Goal: Transaction & Acquisition: Purchase product/service

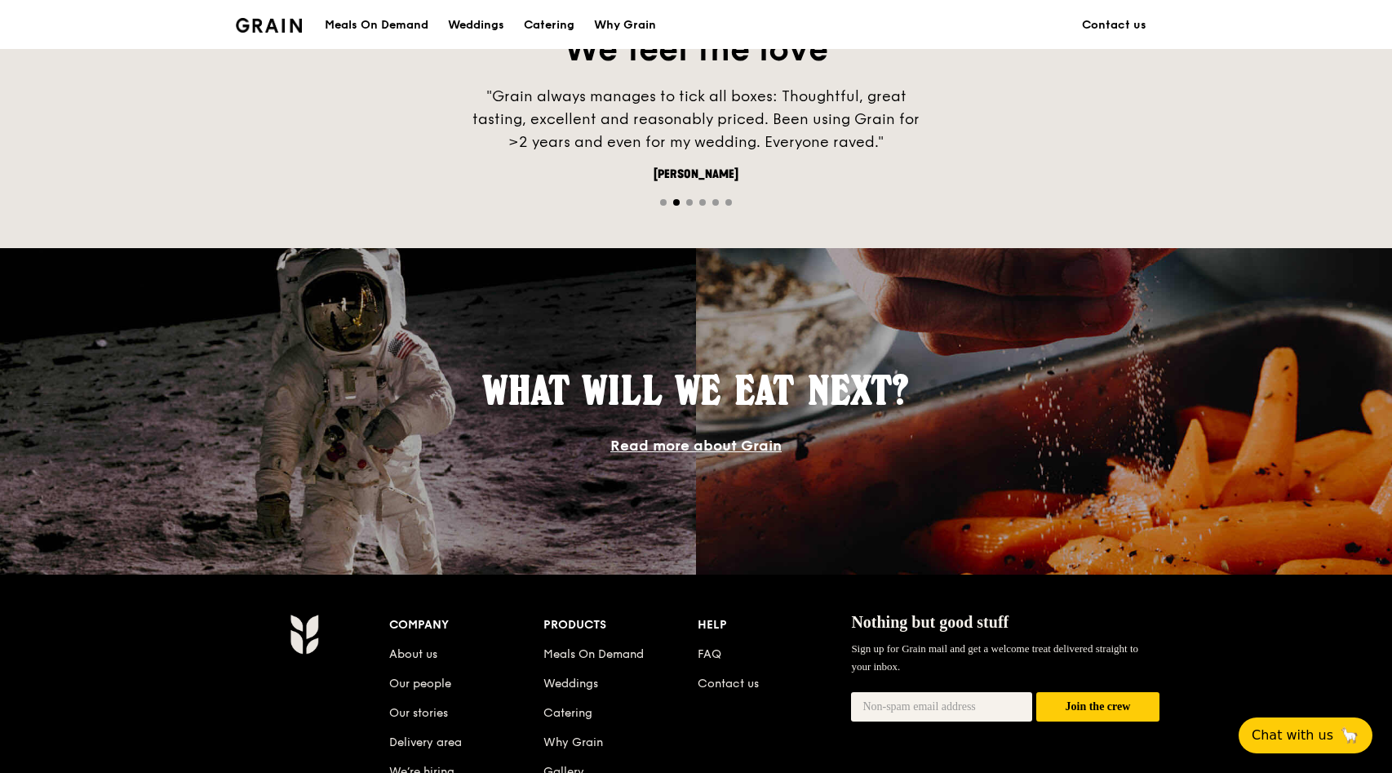
scroll to position [1447, 0]
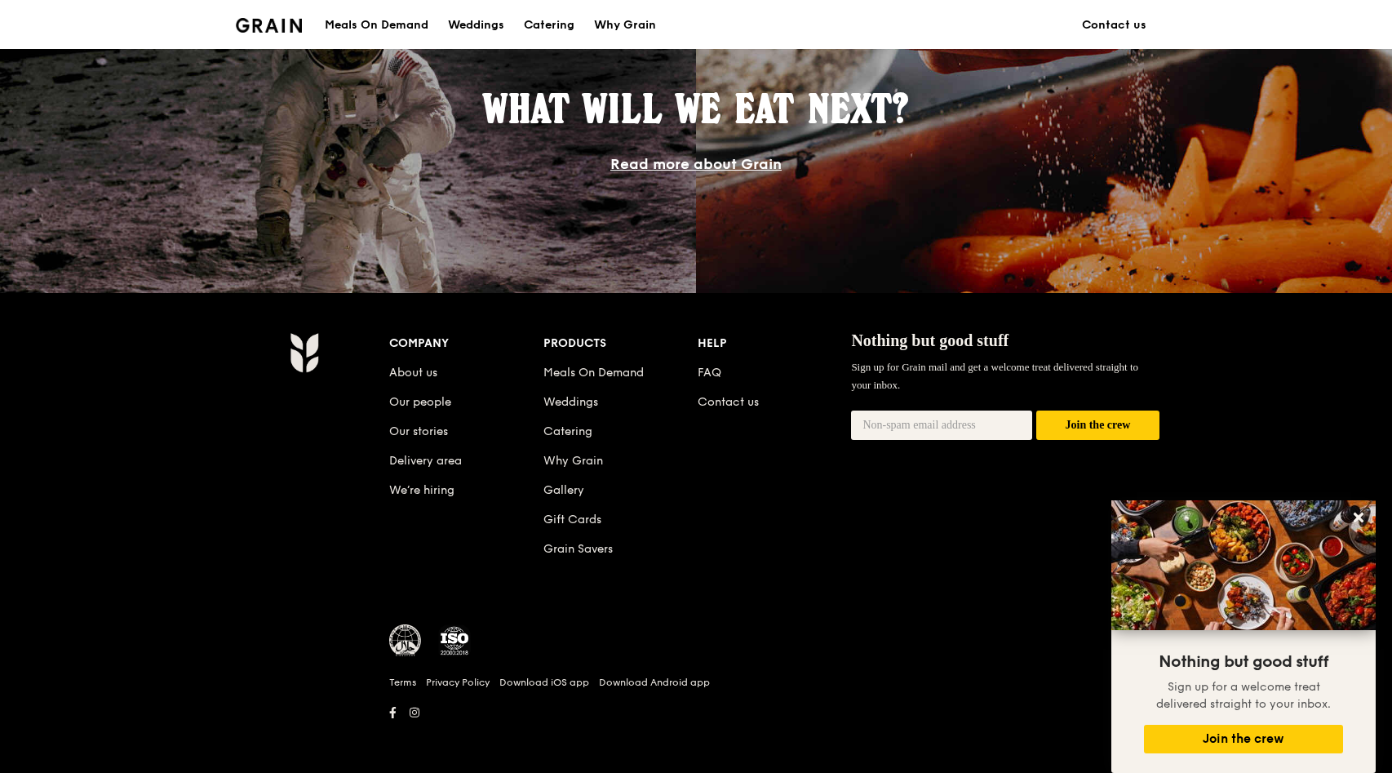
click at [401, 29] on div "Meals On Demand" at bounding box center [377, 25] width 104 height 49
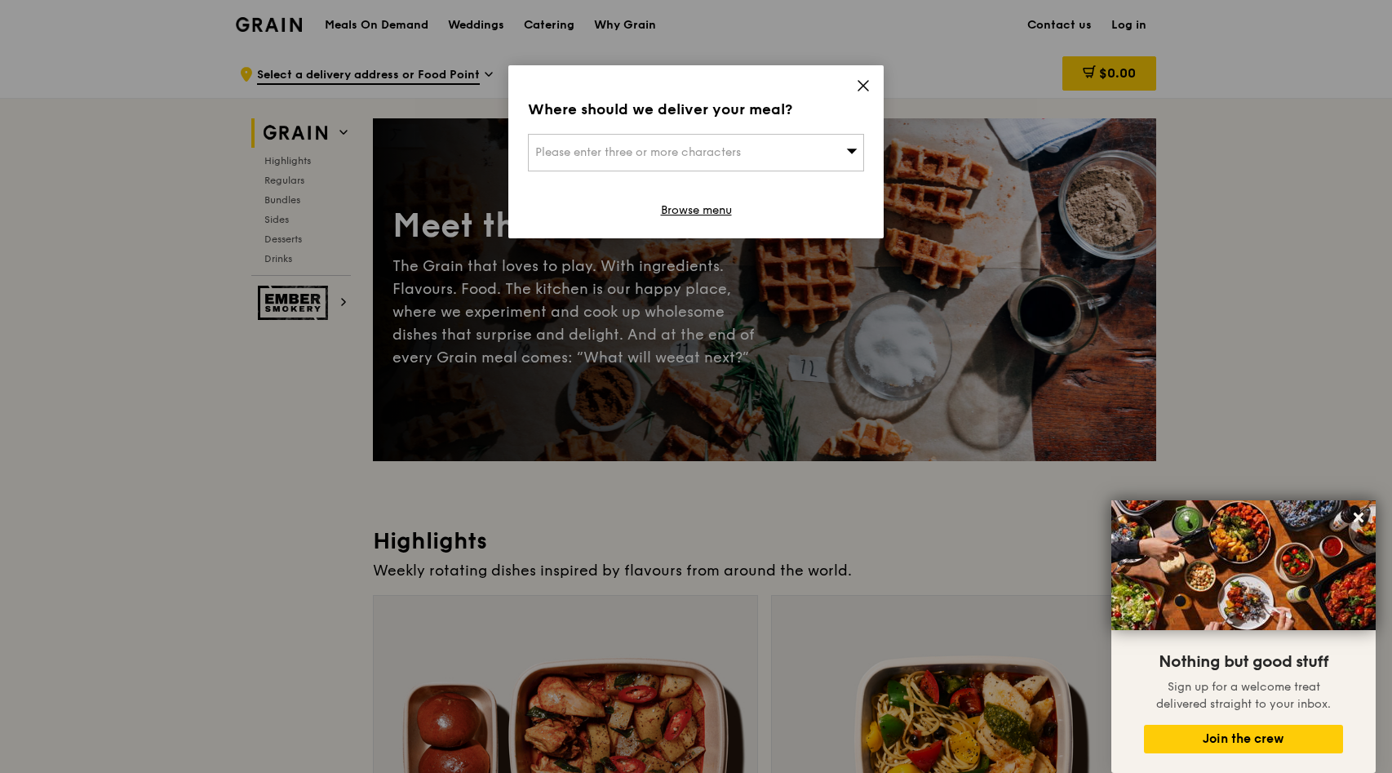
click at [860, 91] on icon at bounding box center [863, 85] width 15 height 15
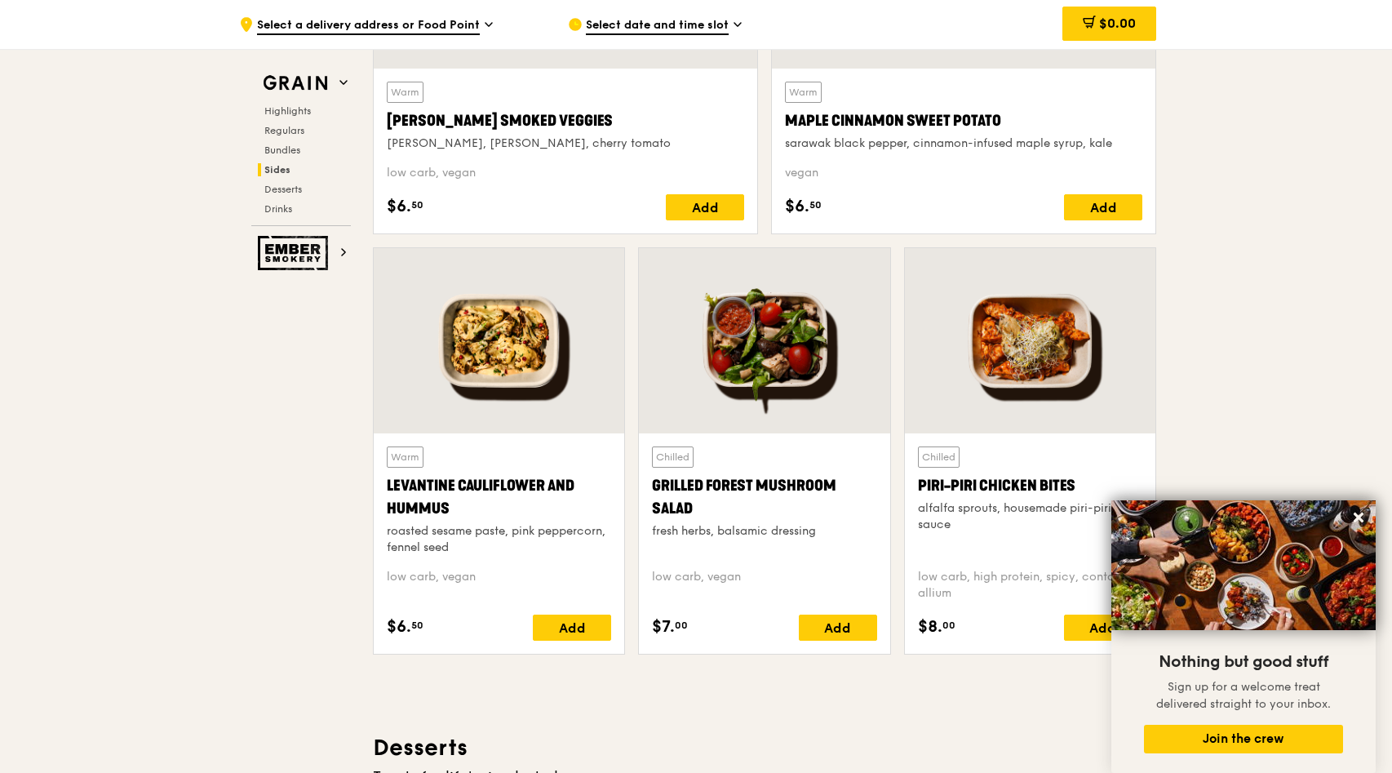
scroll to position [4000, 0]
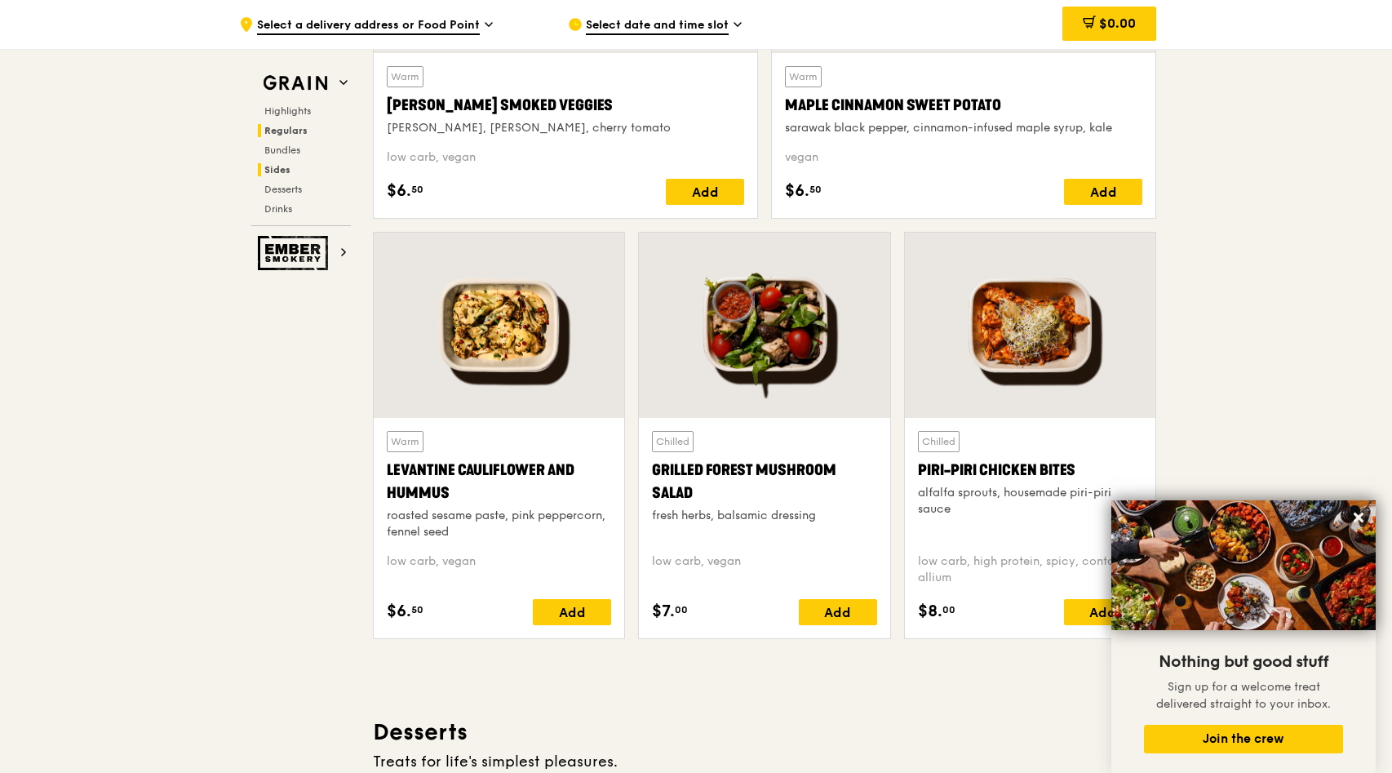
click at [292, 132] on span "Regulars" at bounding box center [285, 130] width 43 height 11
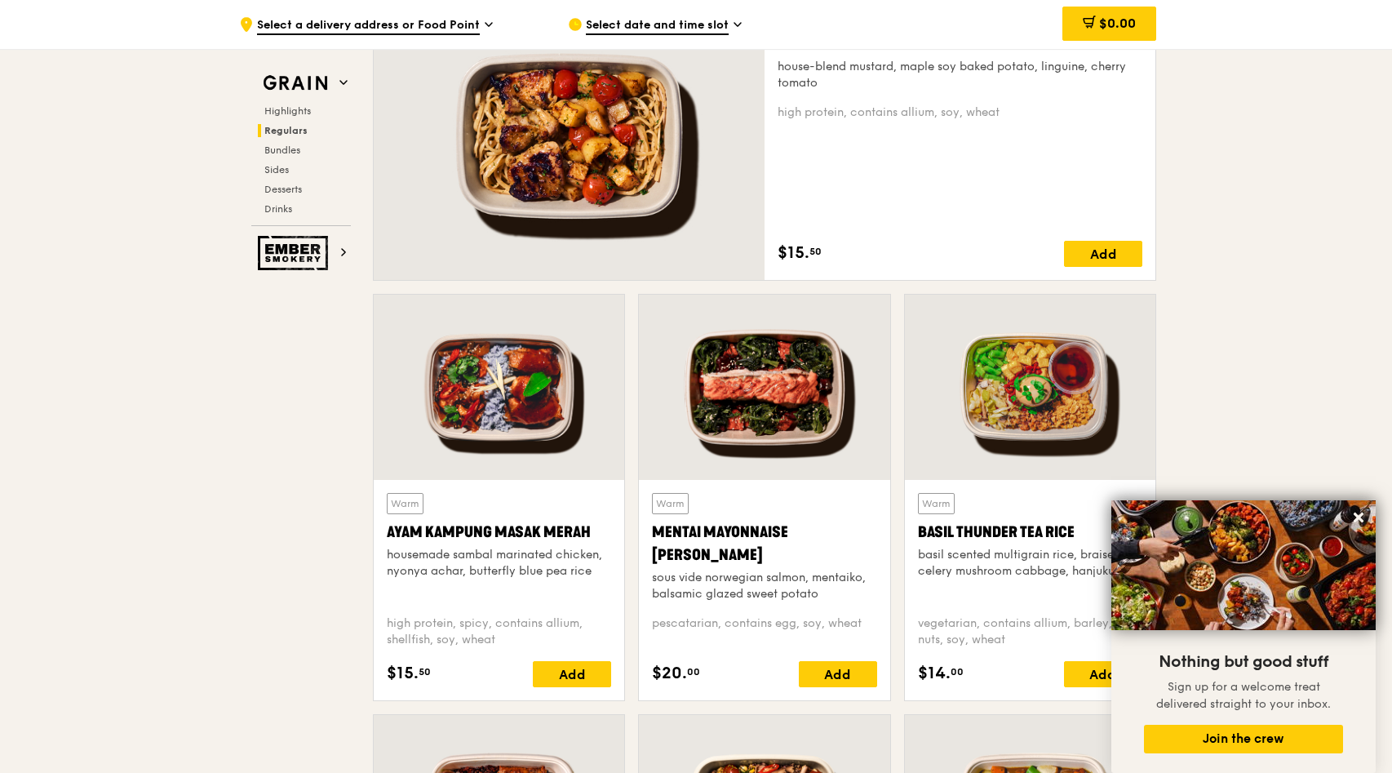
scroll to position [1237, 0]
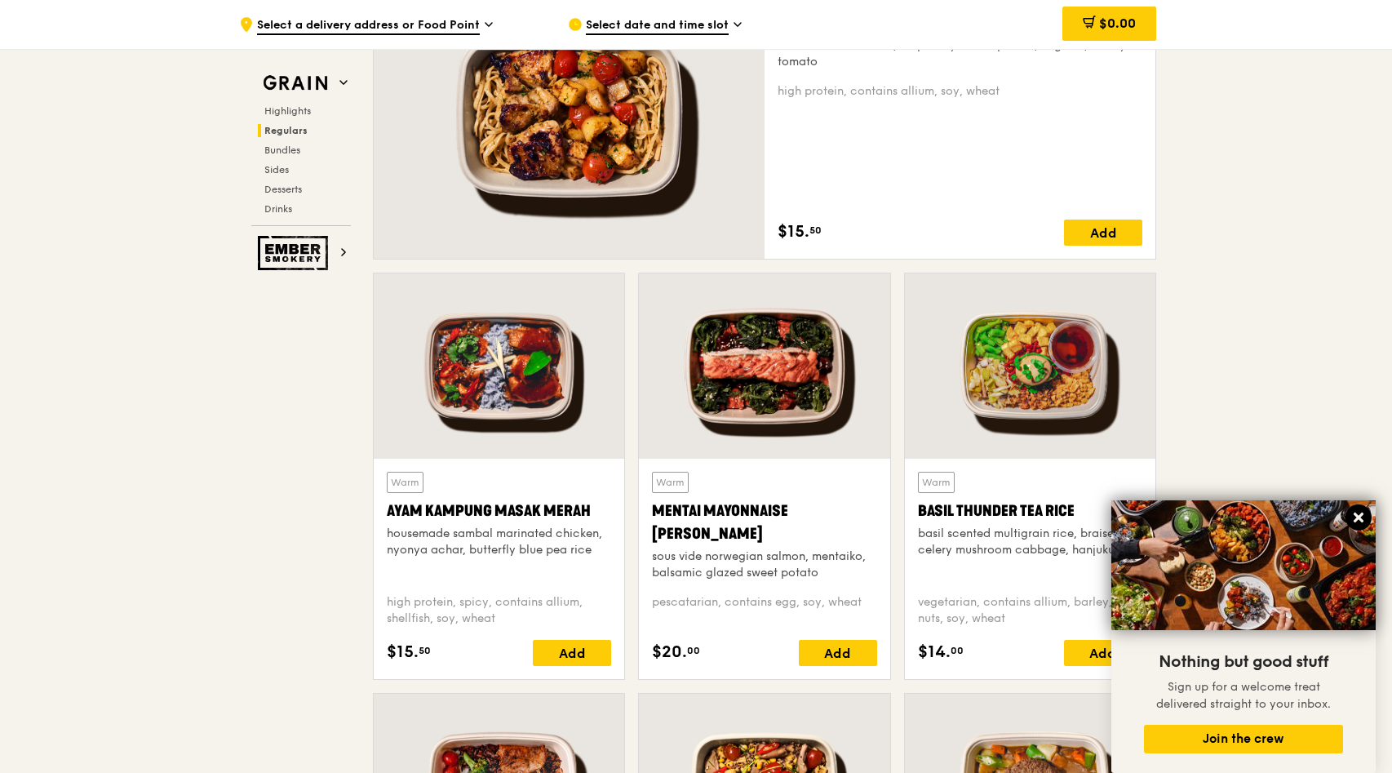
click at [1360, 518] on icon at bounding box center [1359, 517] width 10 height 10
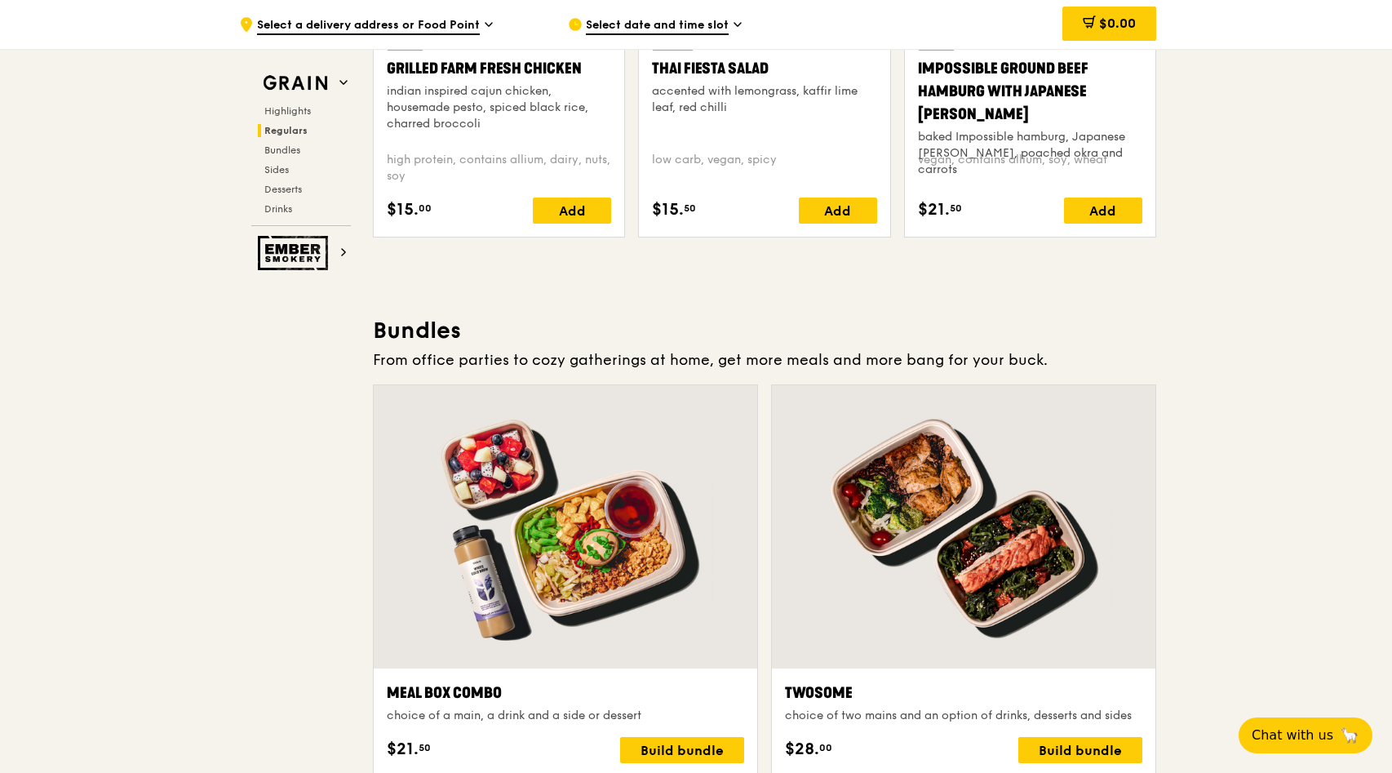
scroll to position [2220, 0]
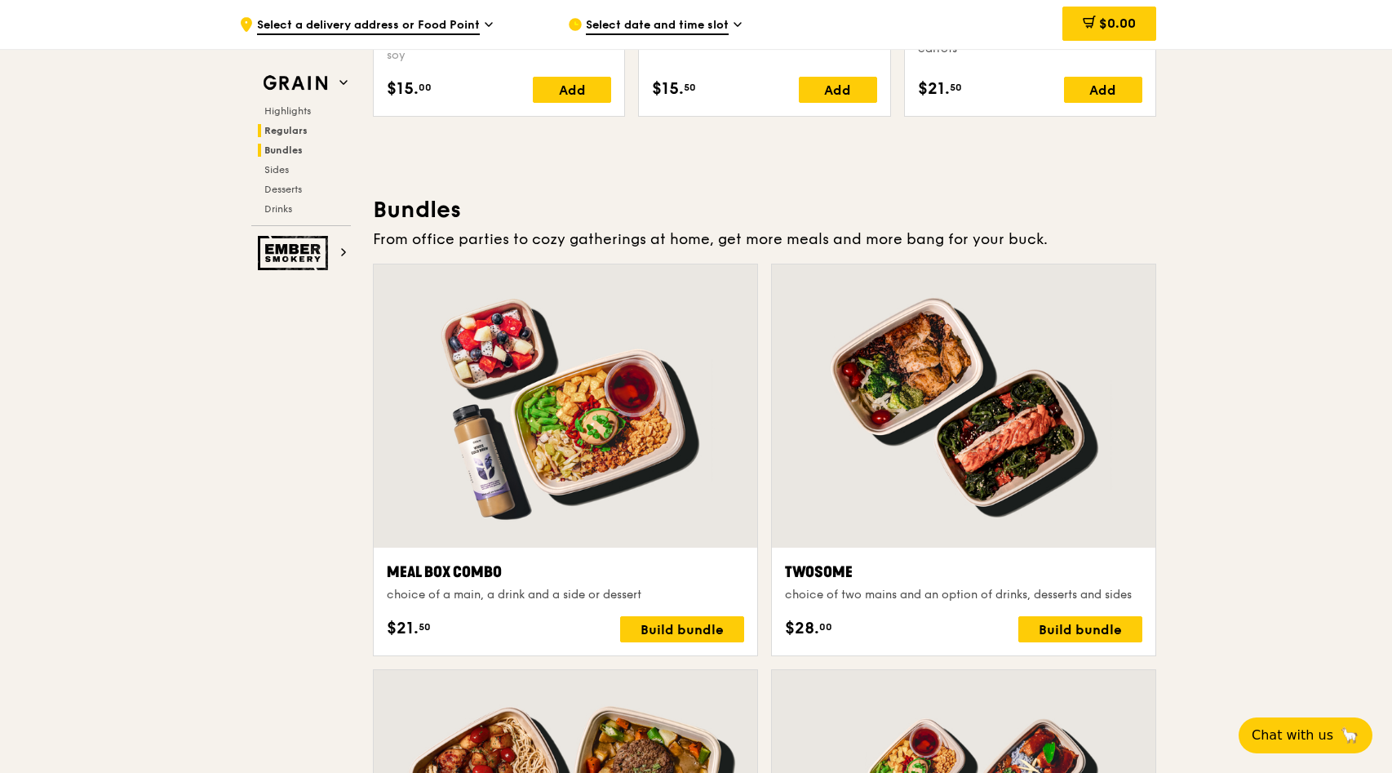
click at [297, 149] on span "Bundles" at bounding box center [283, 149] width 38 height 11
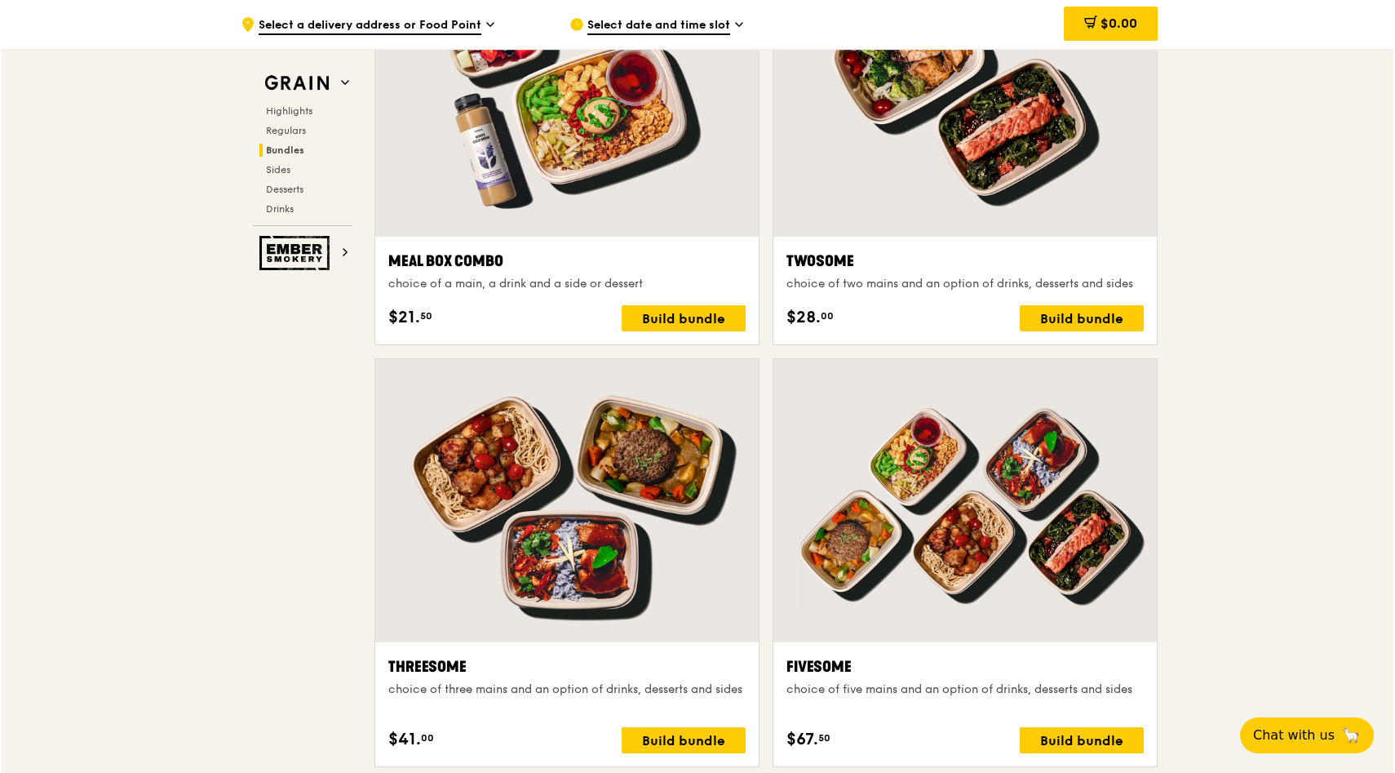
scroll to position [2624, 0]
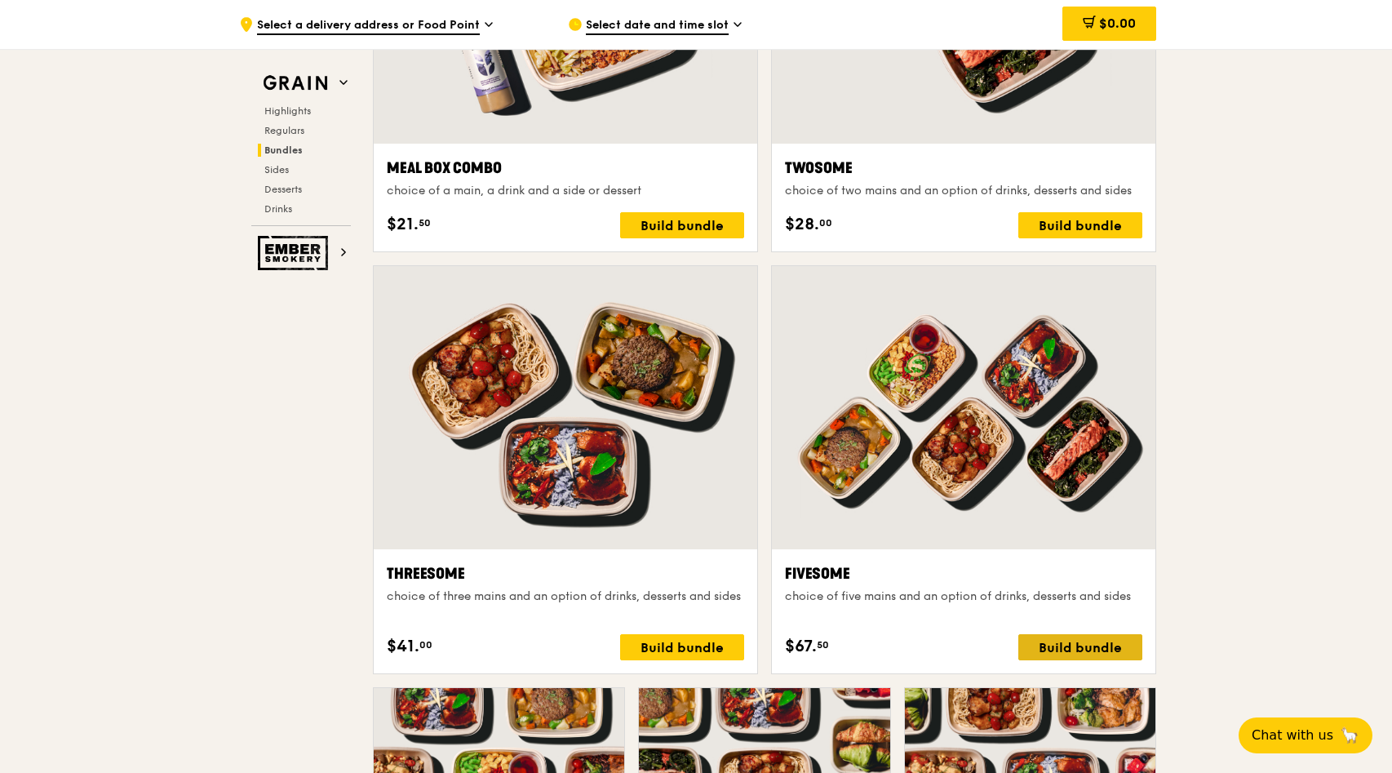
click at [1027, 641] on div "Build bundle" at bounding box center [1080, 647] width 124 height 26
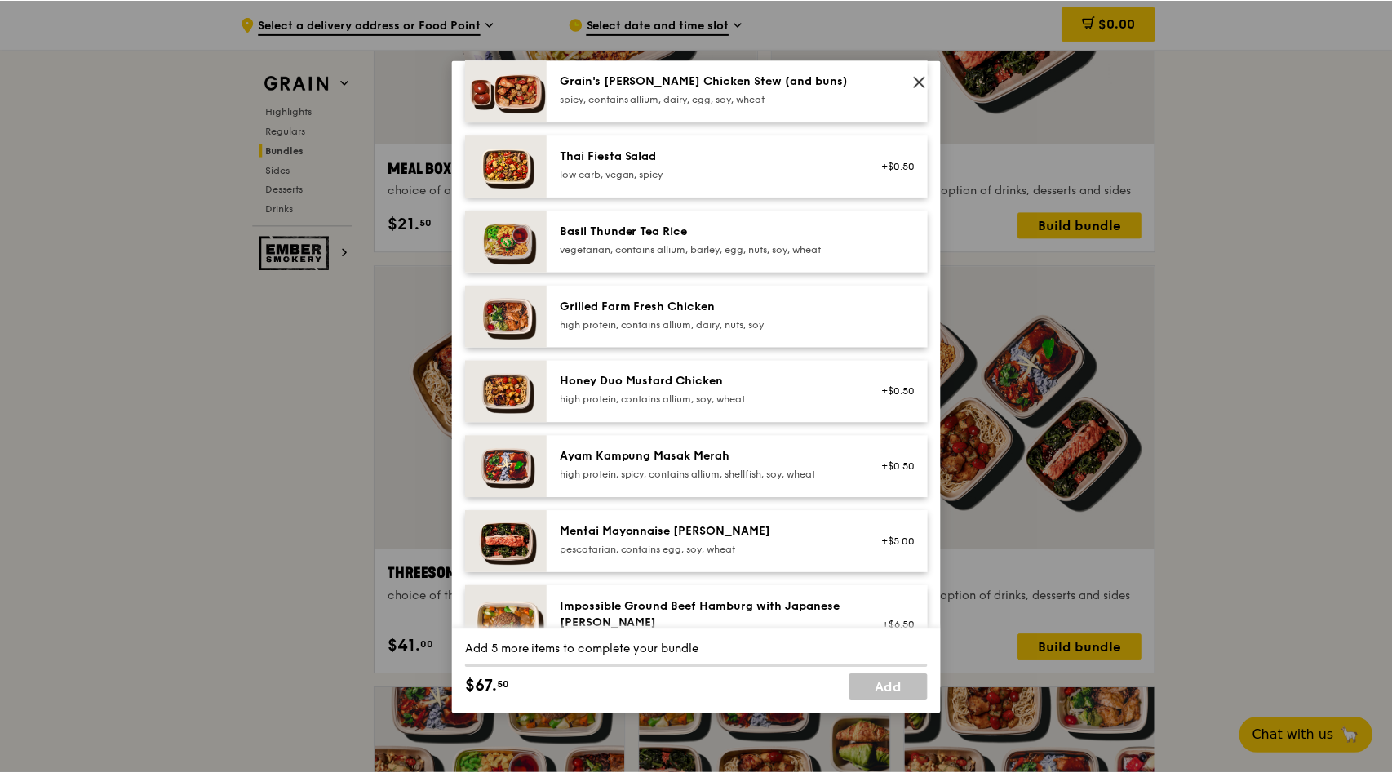
scroll to position [0, 0]
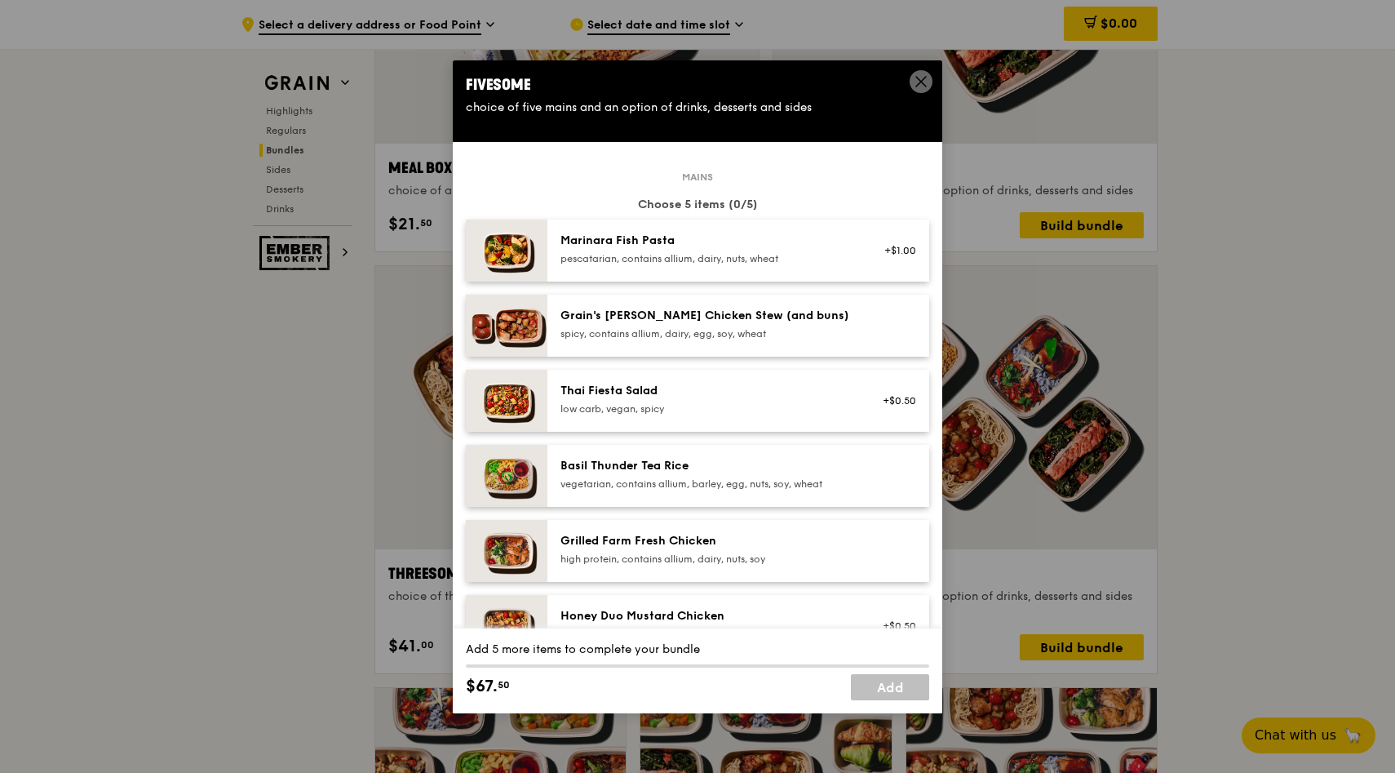
click at [805, 237] on div "Marinara Fish Pasta" at bounding box center [707, 241] width 293 height 16
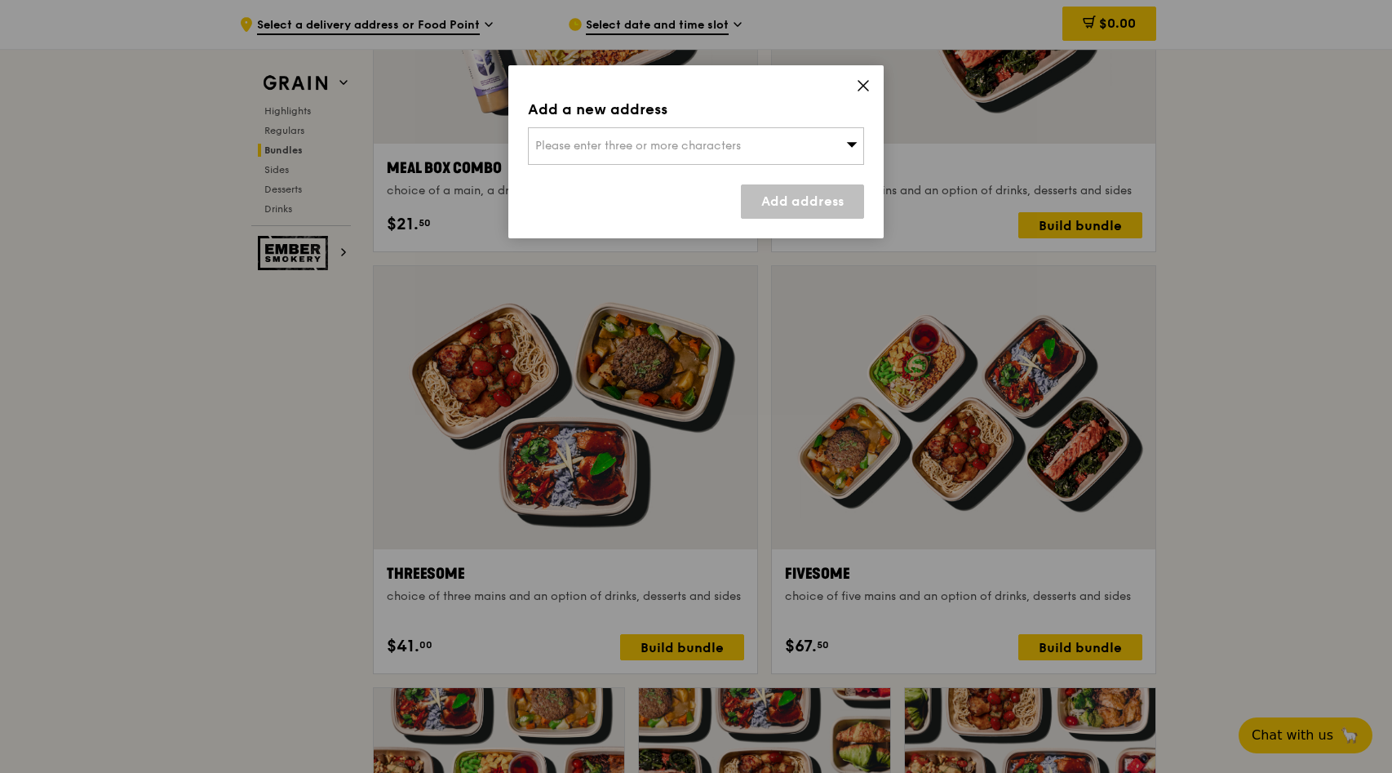
click at [827, 143] on div "Please enter three or more characters" at bounding box center [696, 146] width 336 height 38
click at [745, 184] on li "Please enter 3 or more characters" at bounding box center [696, 178] width 335 height 29
click at [723, 149] on input "search" at bounding box center [696, 146] width 335 height 36
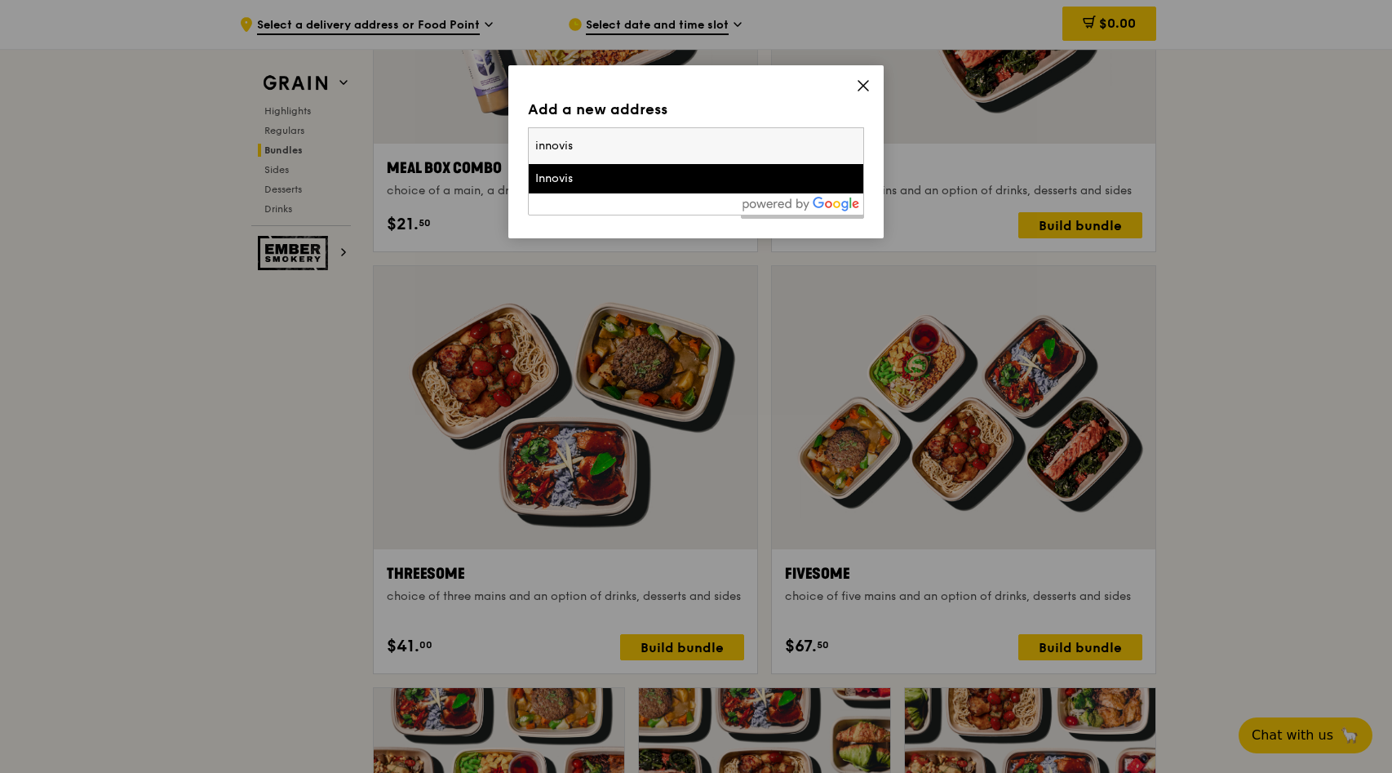
type input "innovis"
click at [729, 168] on li "Innovis" at bounding box center [696, 178] width 335 height 29
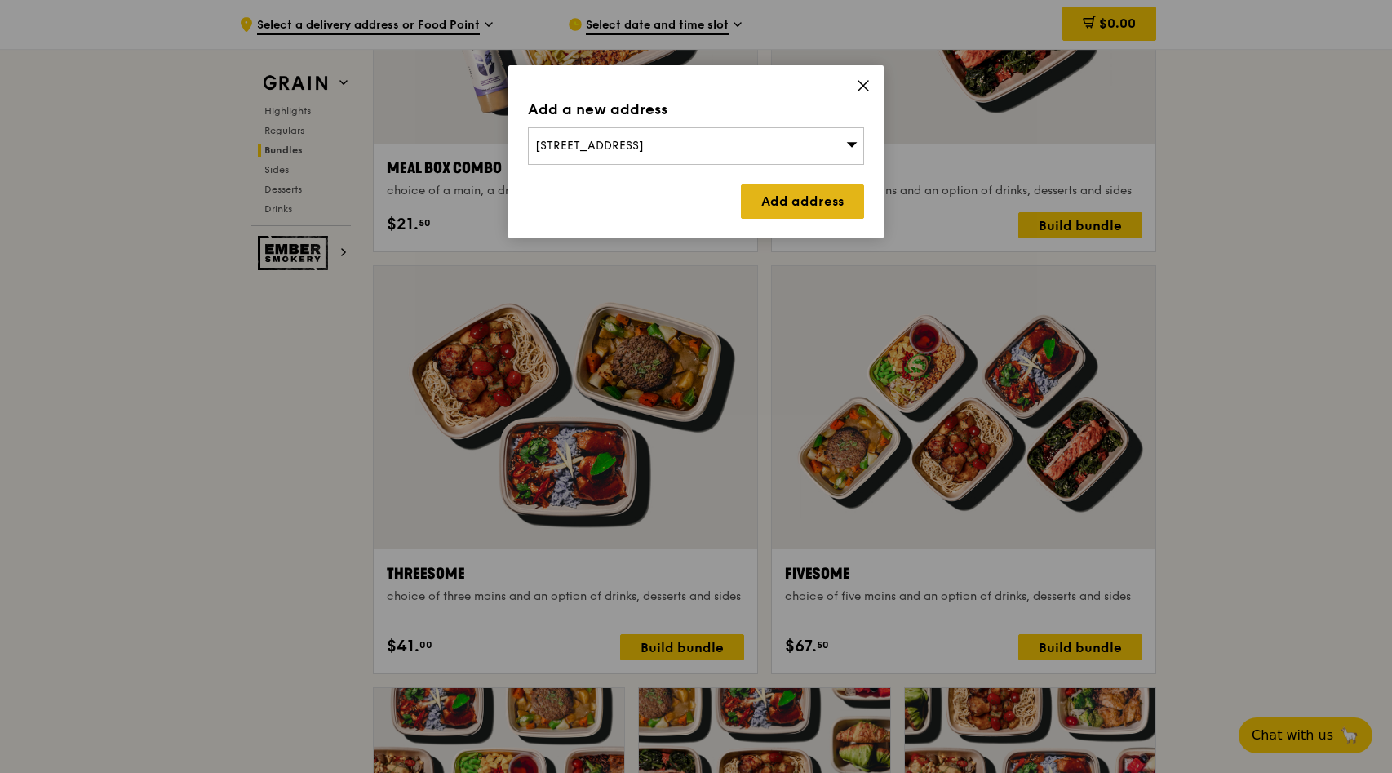
click at [797, 199] on link "Add address" at bounding box center [802, 201] width 123 height 34
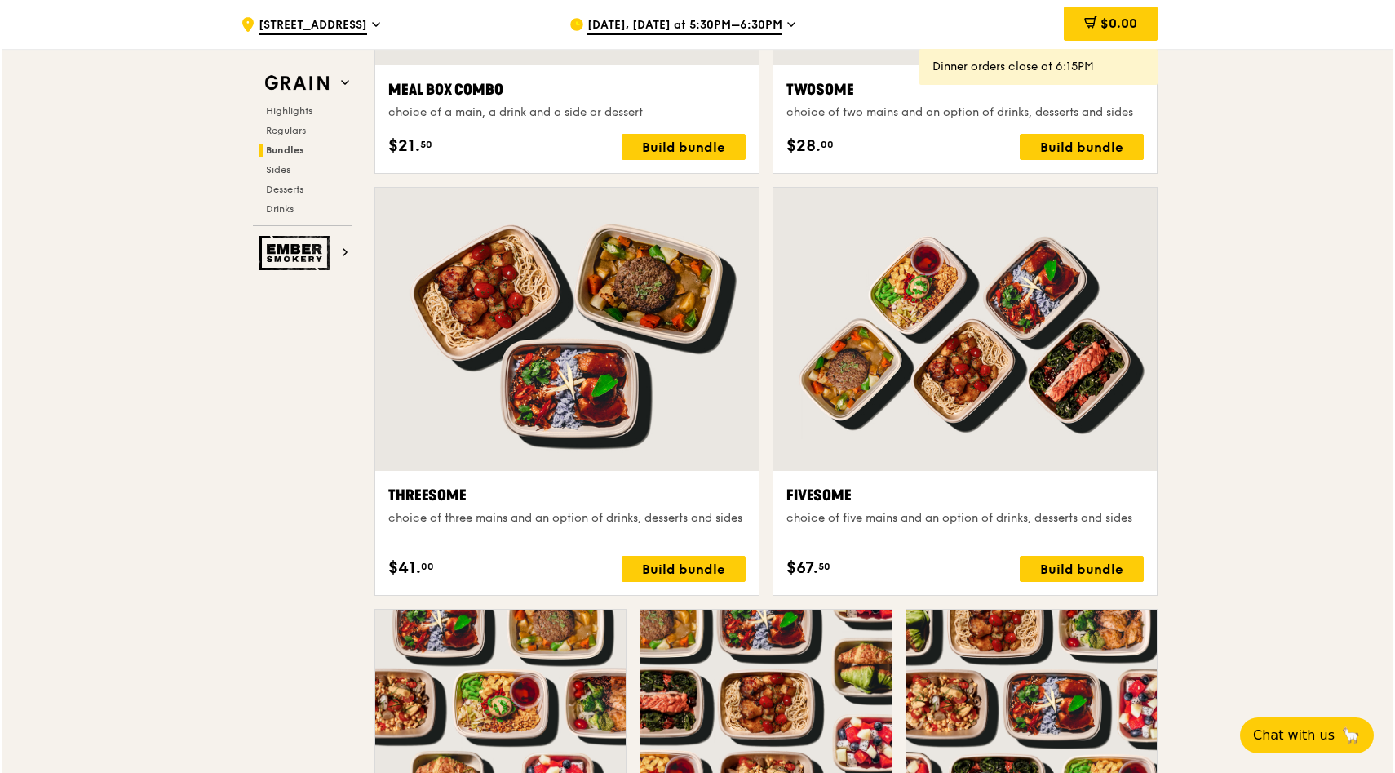
scroll to position [2704, 0]
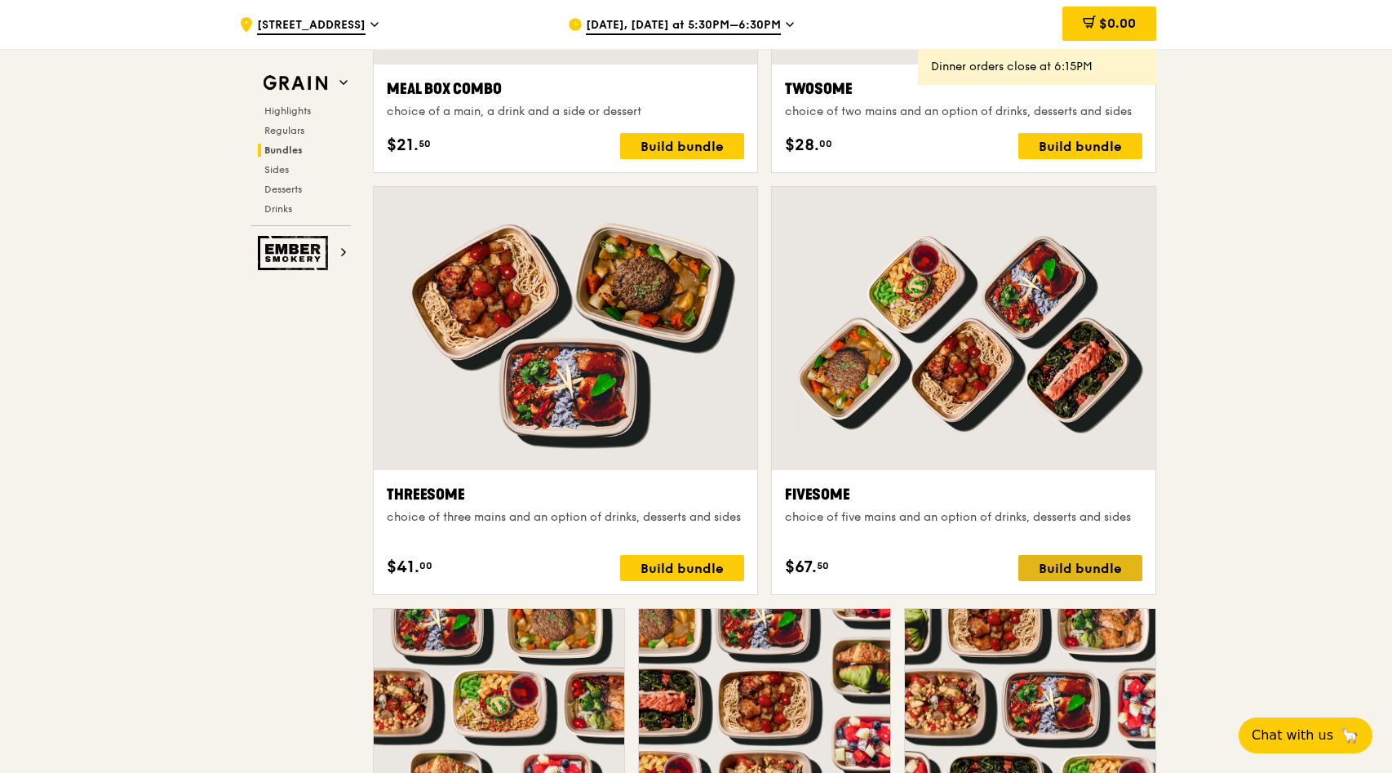
click at [1050, 563] on div "Build bundle" at bounding box center [1080, 568] width 124 height 26
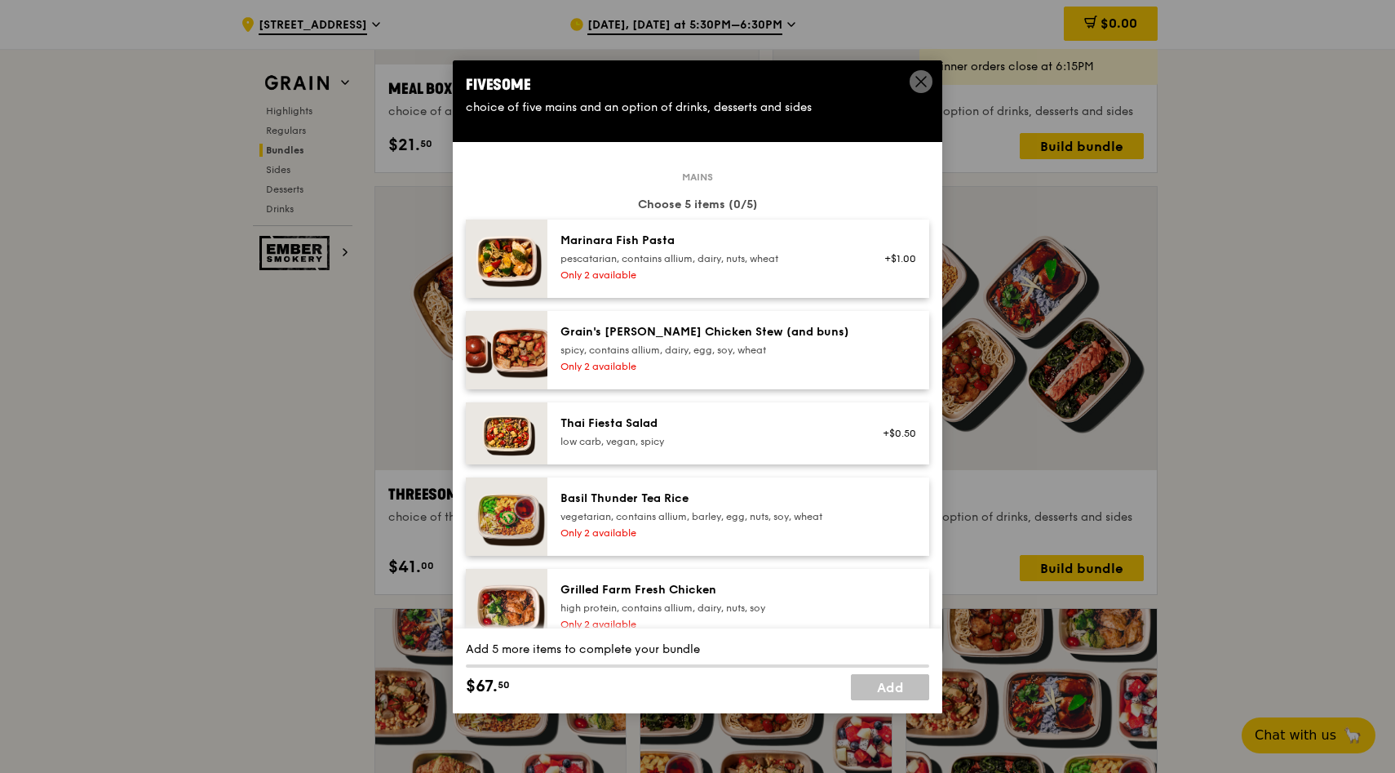
click at [803, 264] on div "Marinara Fish Pasta pescatarian, contains allium, dairy, nuts, wheat Only 2 ava…" at bounding box center [707, 259] width 313 height 52
click at [792, 339] on div "Grain's [PERSON_NAME] Chicken Stew (and buns)" at bounding box center [707, 332] width 293 height 16
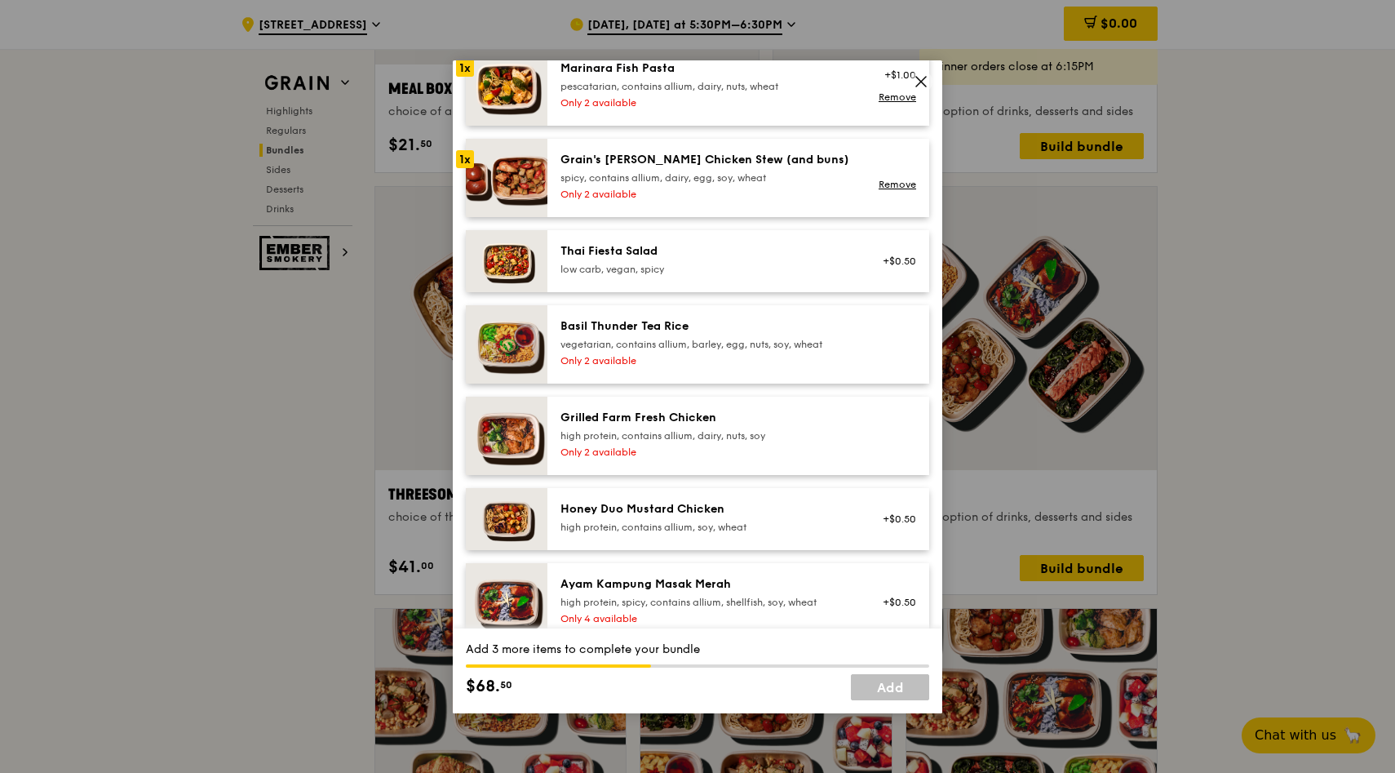
scroll to position [218, 0]
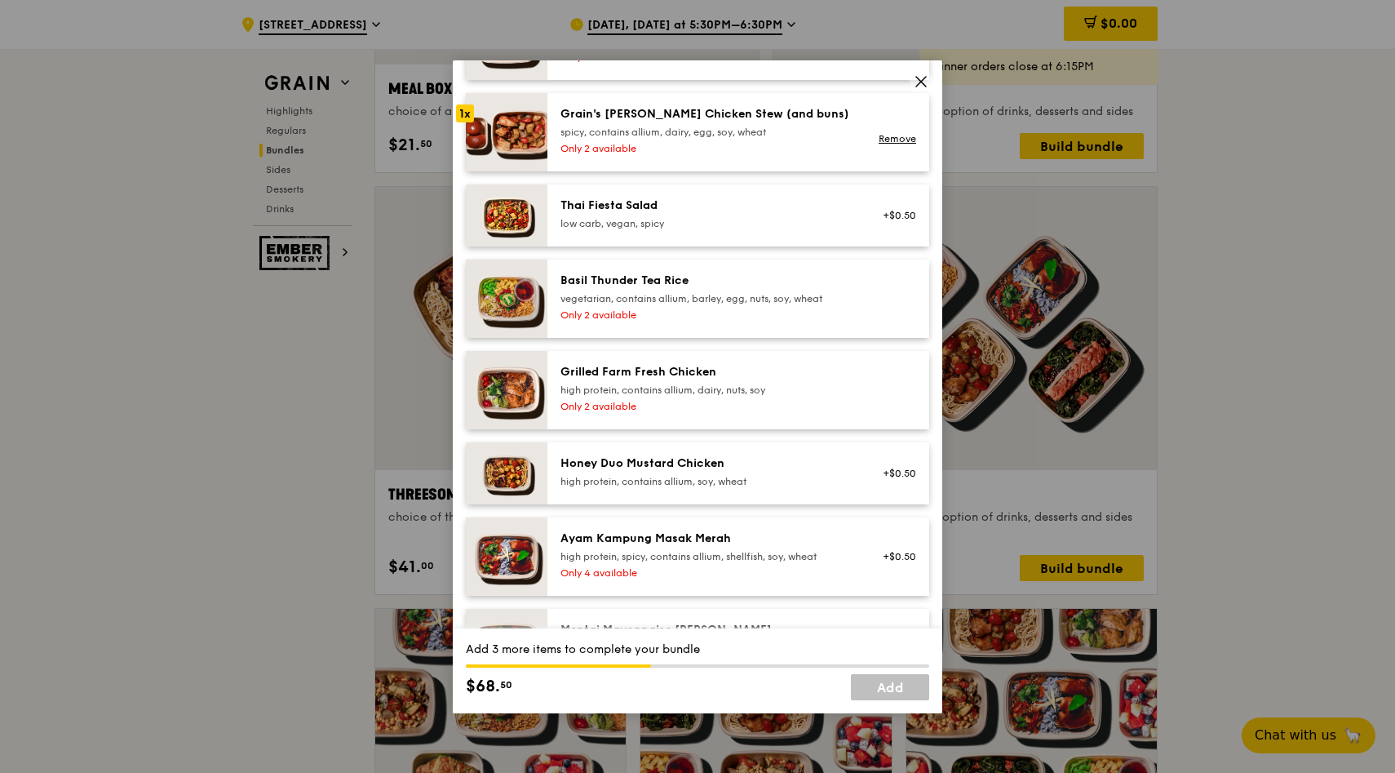
click at [784, 407] on div "Only 2 available" at bounding box center [707, 406] width 293 height 13
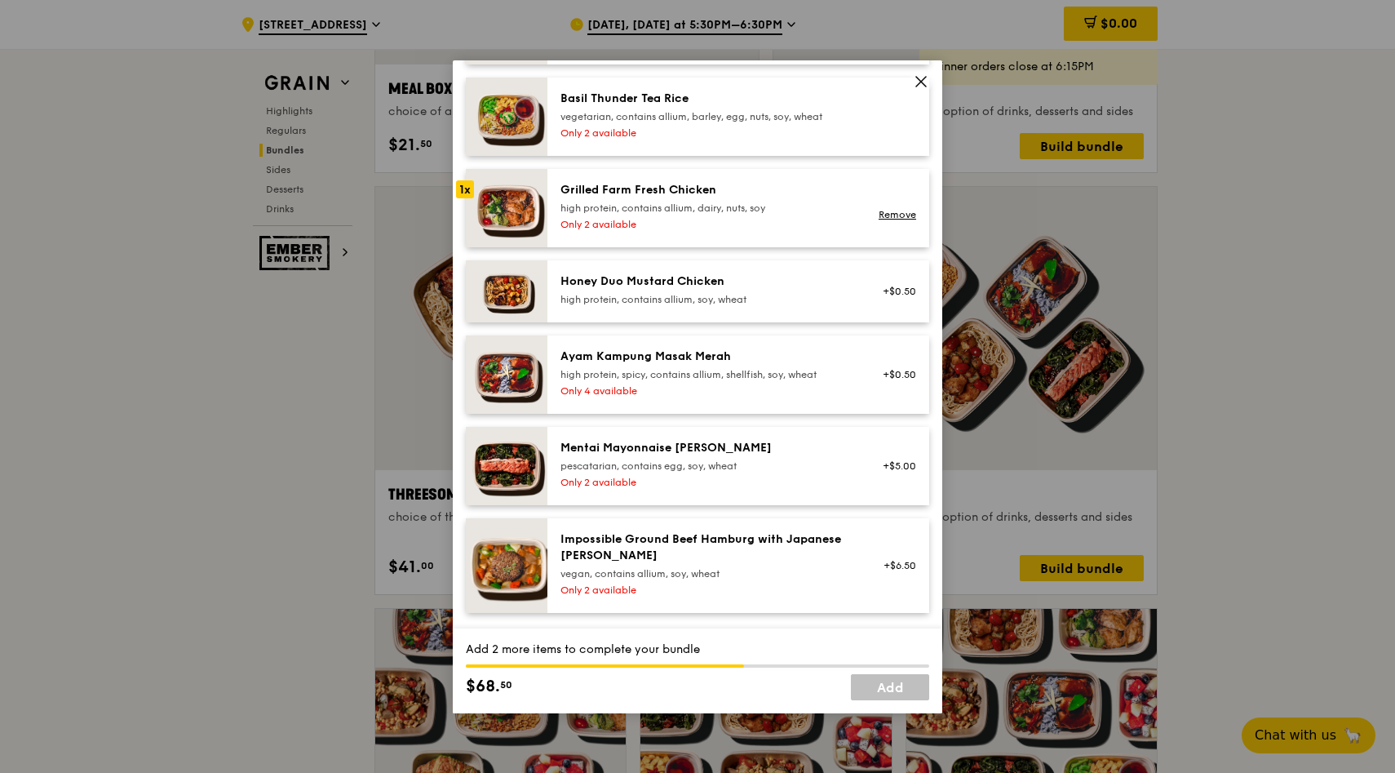
scroll to position [463, 0]
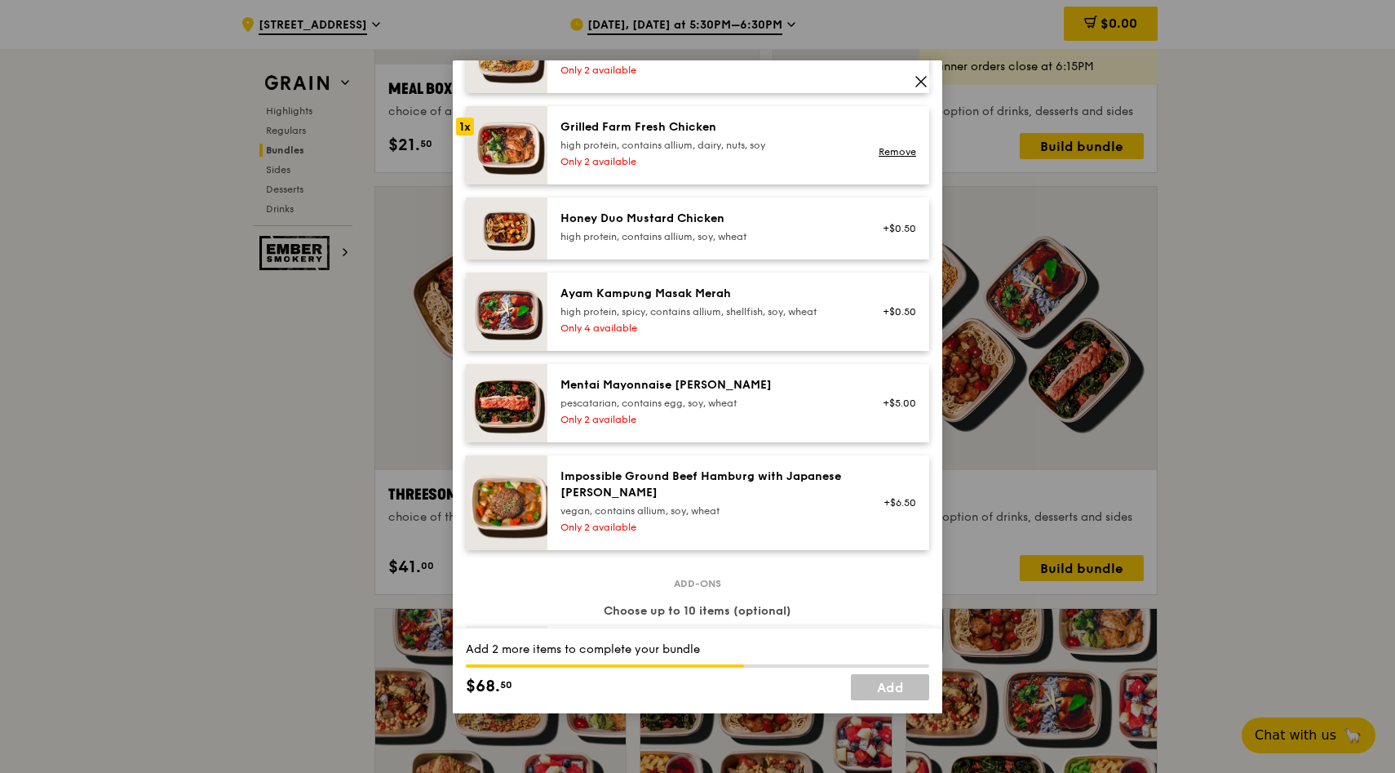
click at [779, 408] on div "pescatarian, contains egg, soy, wheat" at bounding box center [707, 403] width 293 height 13
click at [772, 491] on div "Impossible Ground Beef Hamburg with Japanese [PERSON_NAME]" at bounding box center [707, 484] width 293 height 33
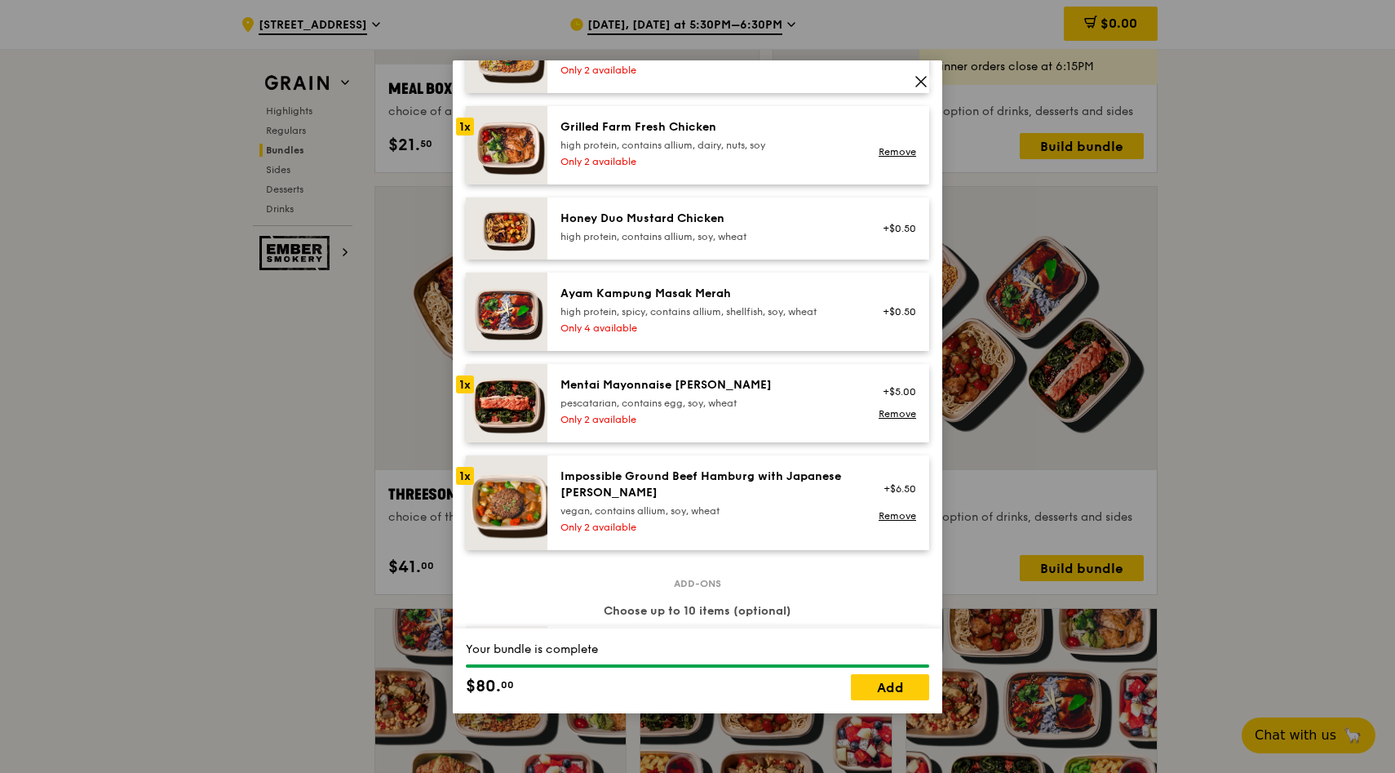
click at [769, 403] on div "pescatarian, contains egg, soy, wheat" at bounding box center [707, 403] width 293 height 13
click at [770, 425] on div "Mentai Mayonnaise [PERSON_NAME] pescatarian, contains egg, soy, wheat Only 2 av…" at bounding box center [707, 403] width 313 height 52
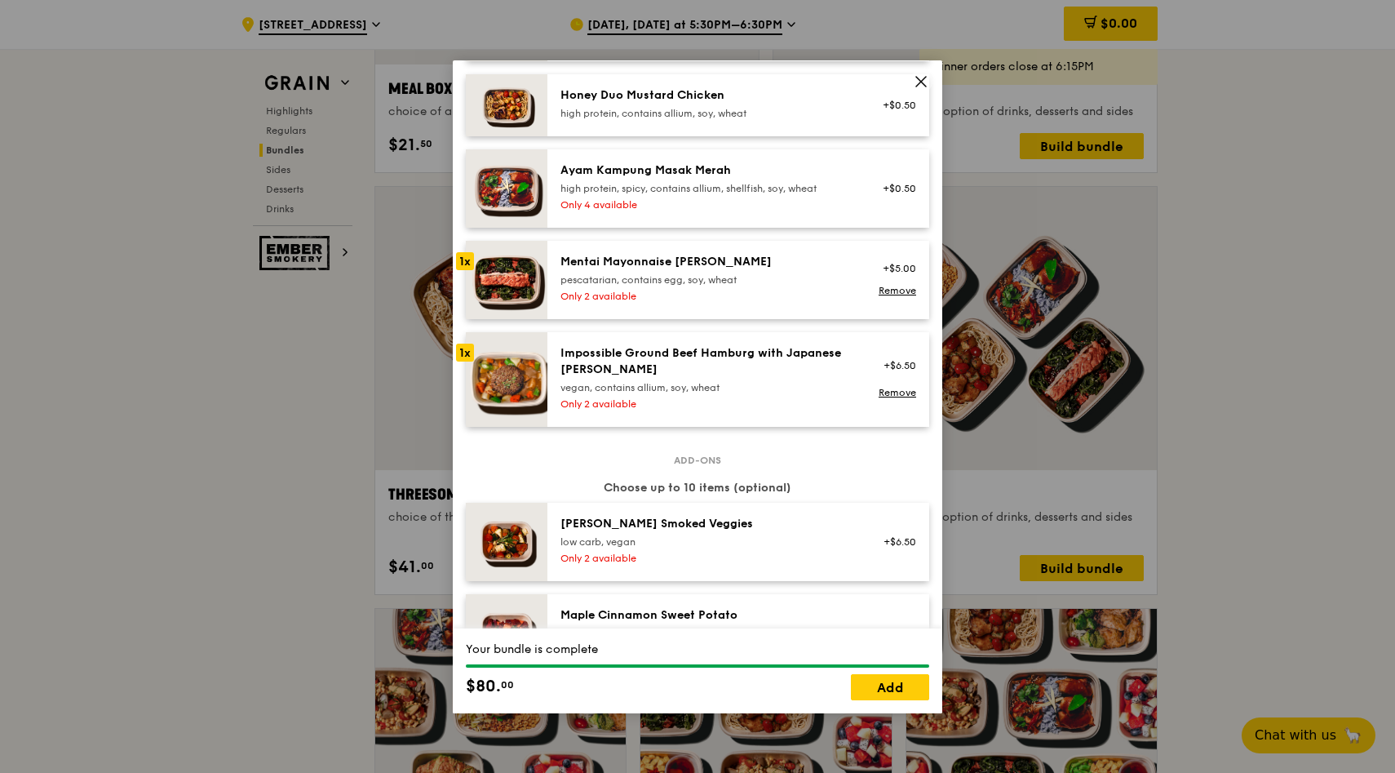
scroll to position [591, 0]
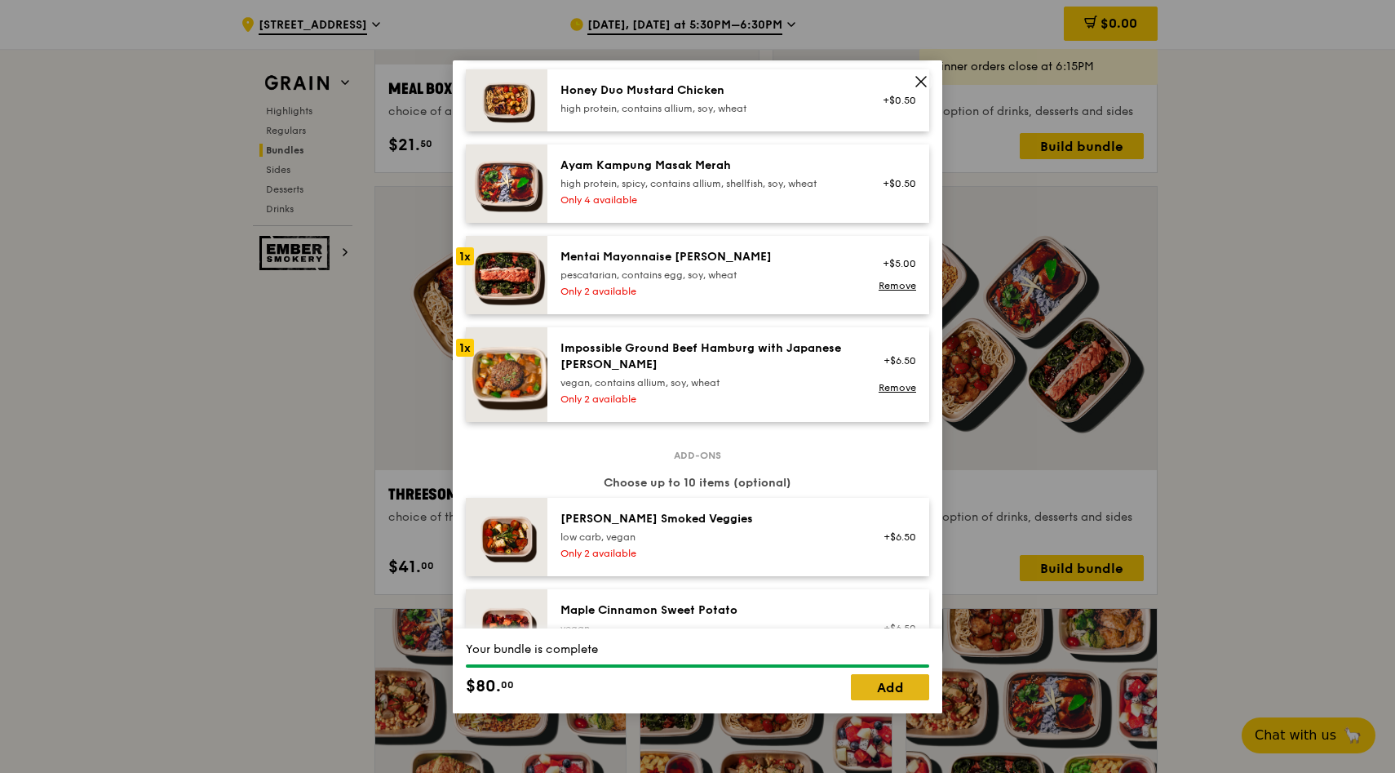
click at [880, 677] on link "Add" at bounding box center [890, 687] width 78 height 26
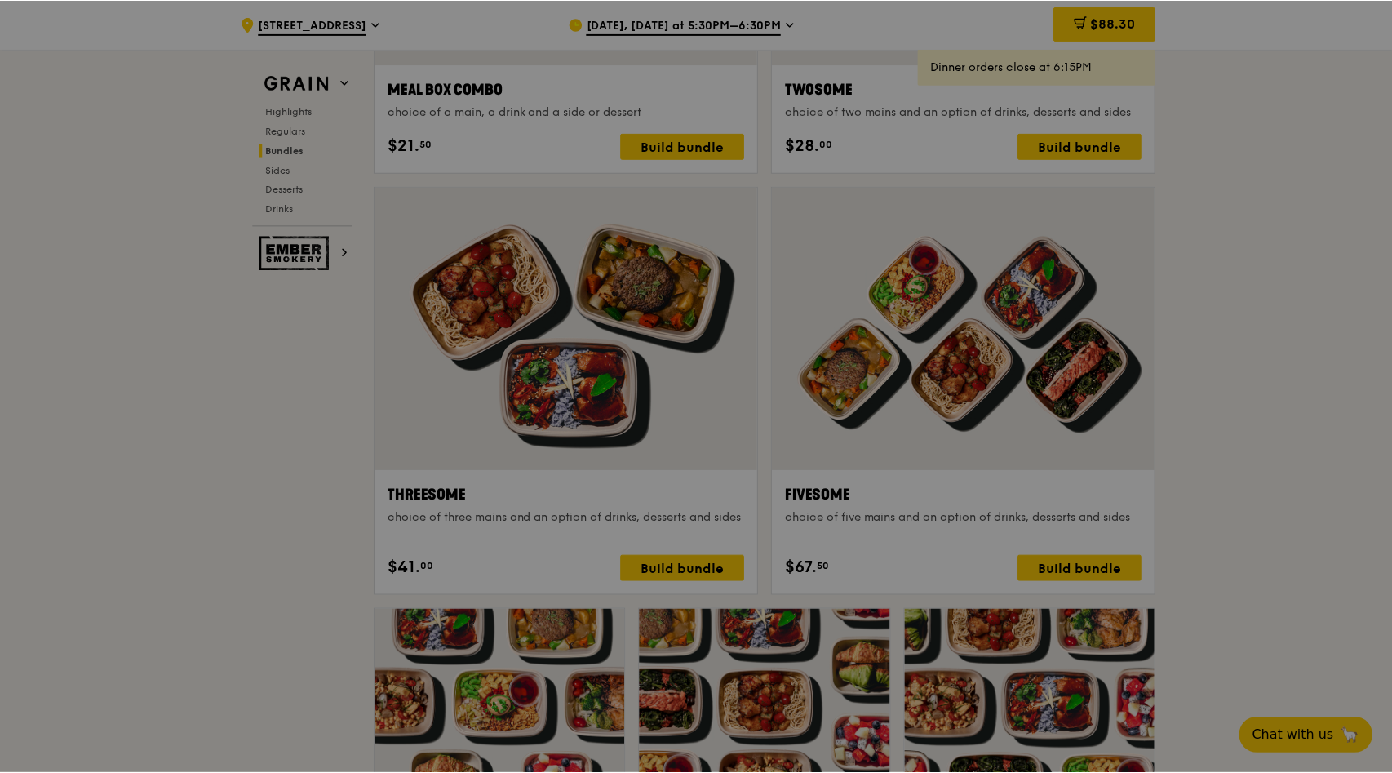
scroll to position [2704, 0]
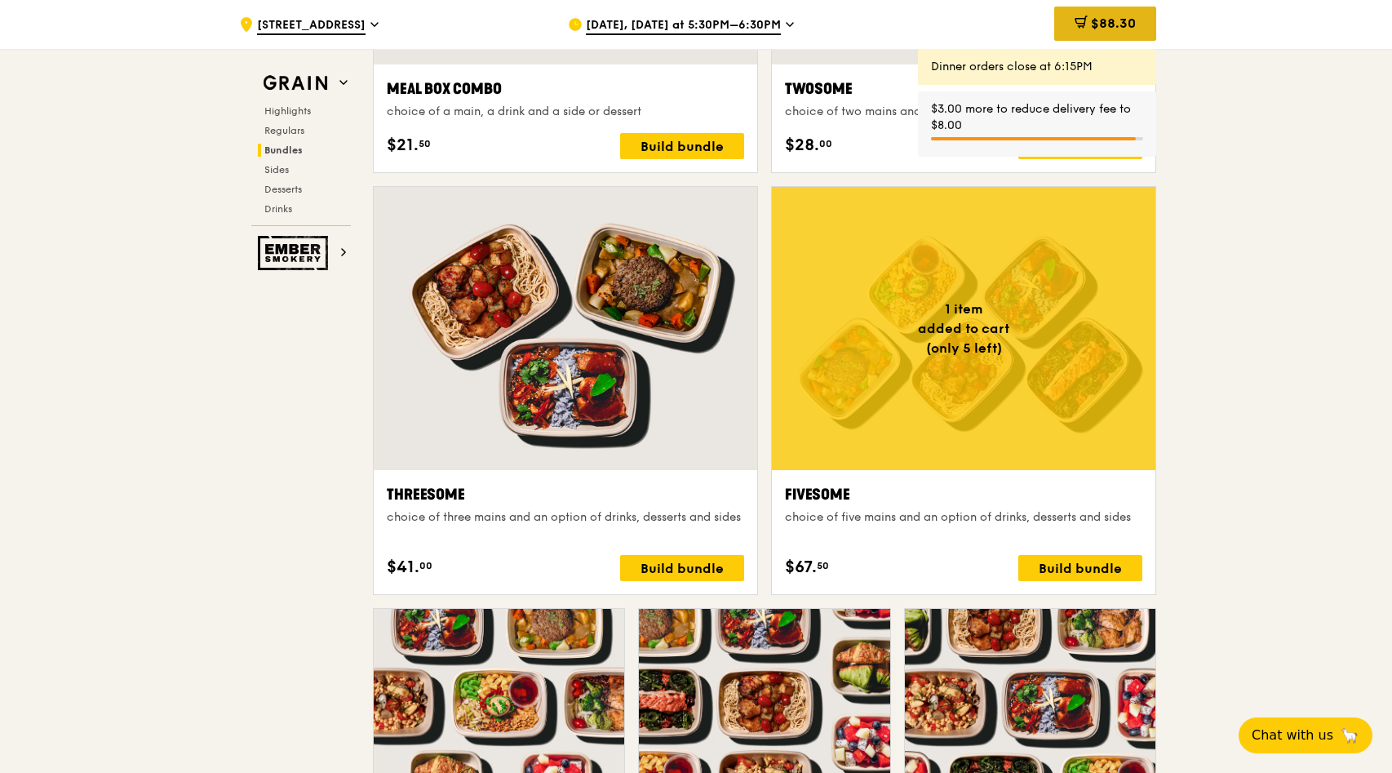
click at [1080, 31] on span at bounding box center [1081, 25] width 13 height 18
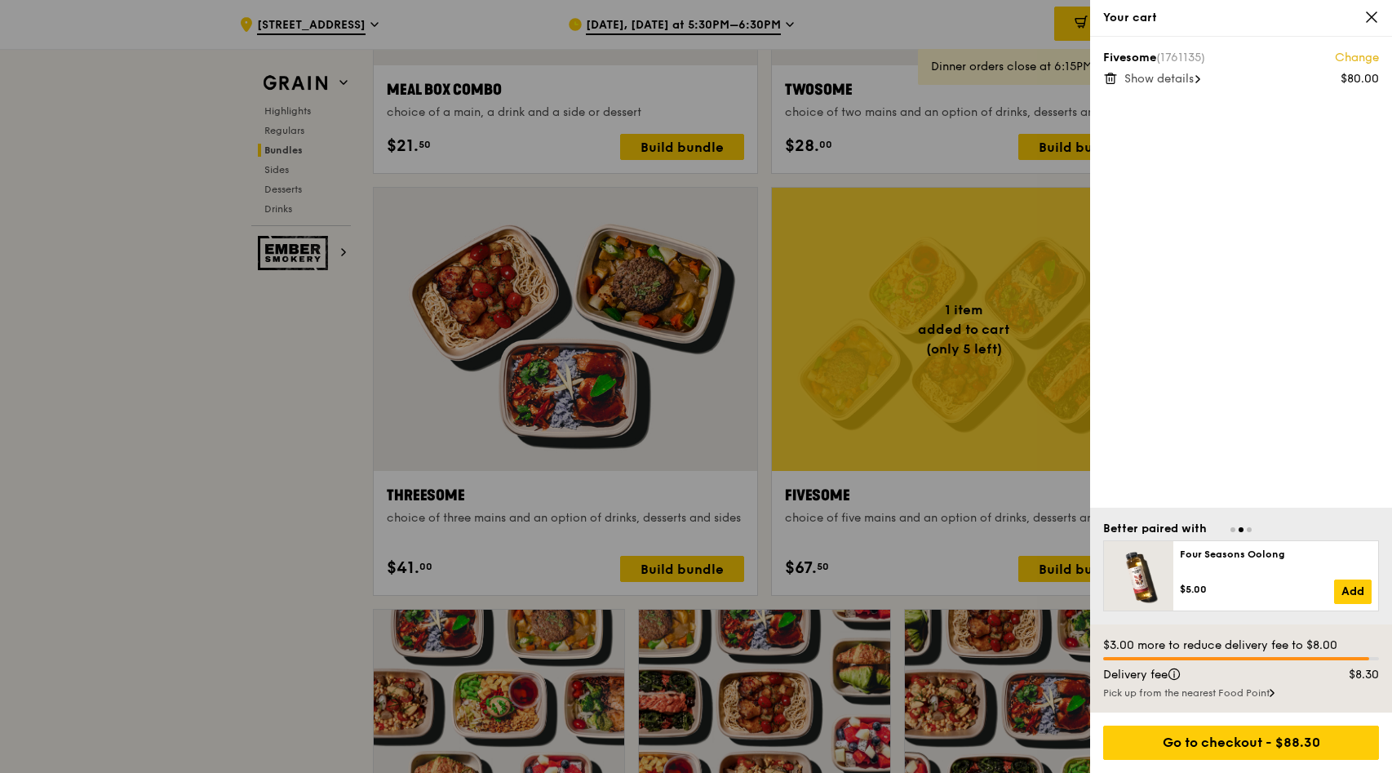
scroll to position [2703, 0]
click at [1369, 24] on icon at bounding box center [1371, 17] width 15 height 15
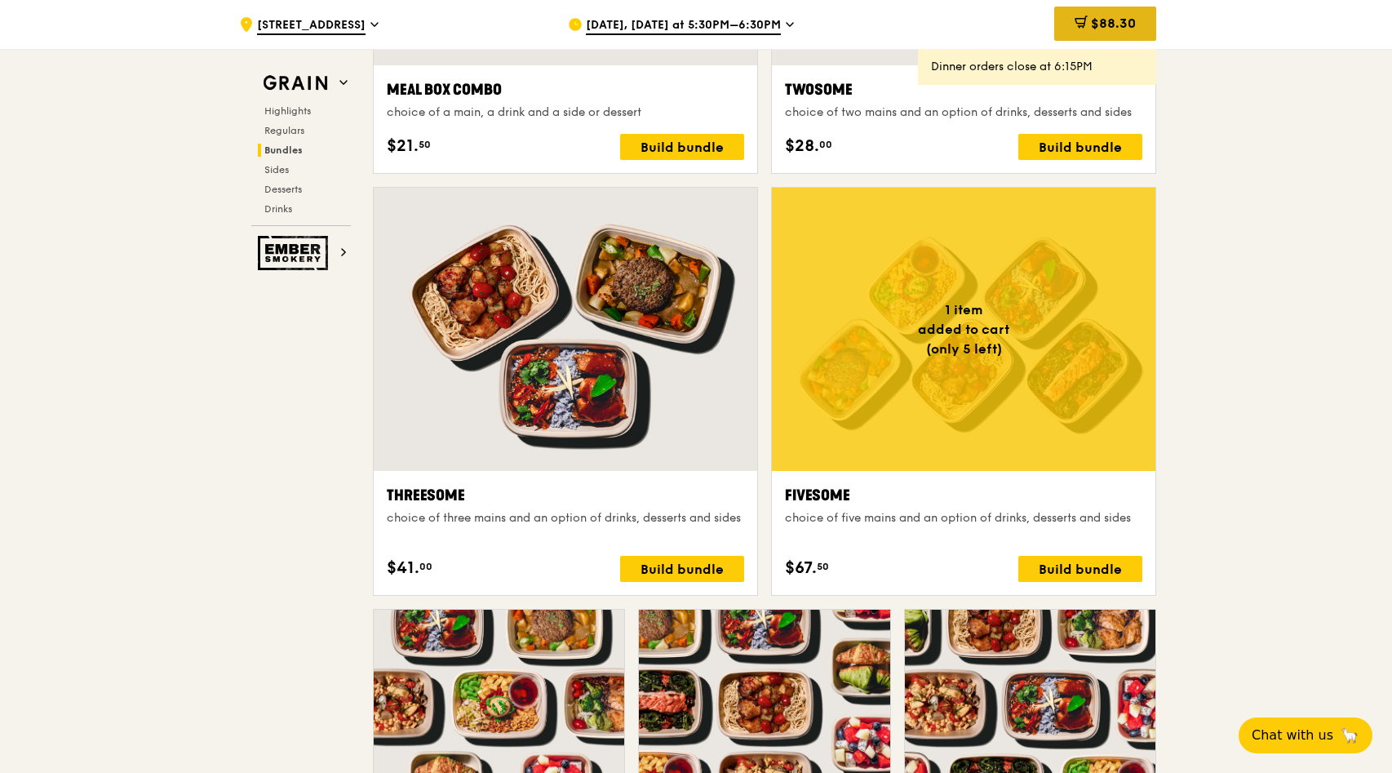
click at [1091, 28] on span "$88.30" at bounding box center [1113, 24] width 45 height 16
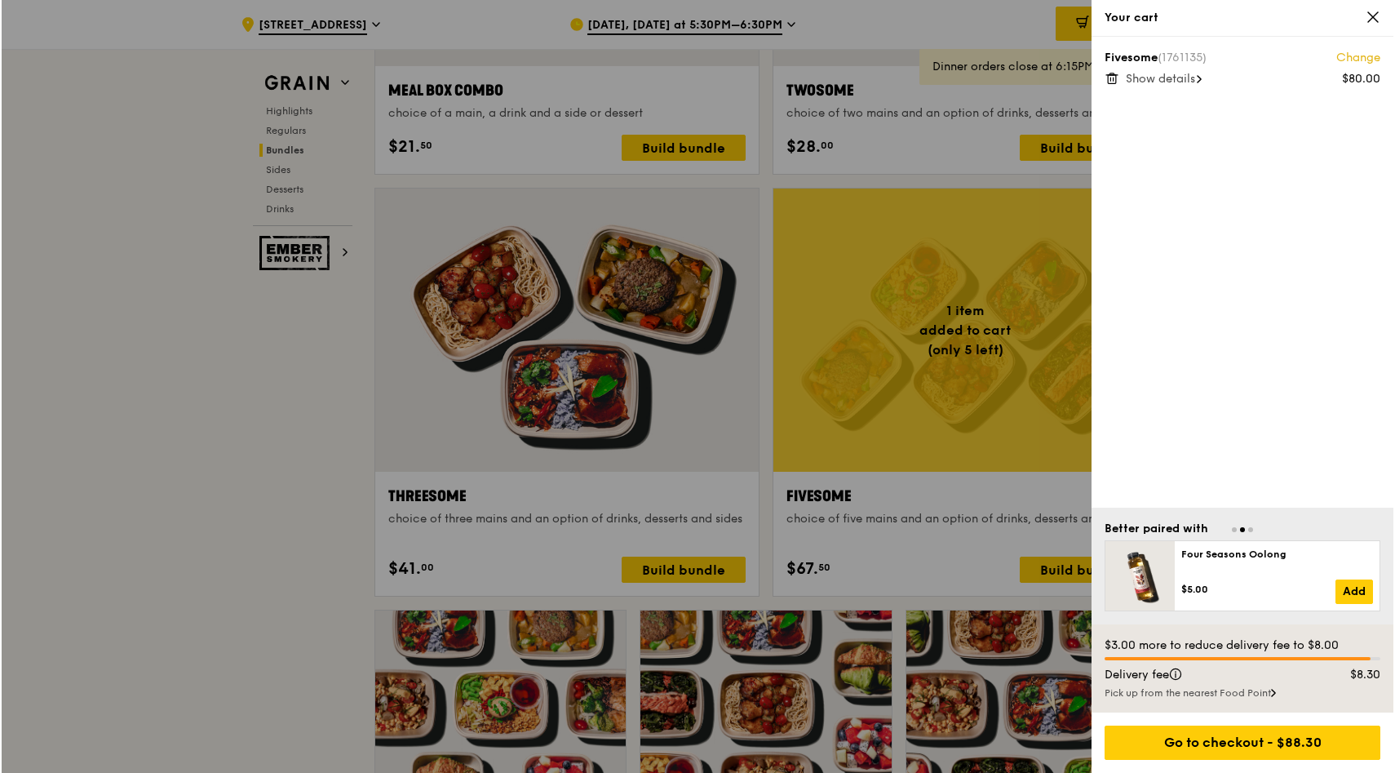
scroll to position [2702, 0]
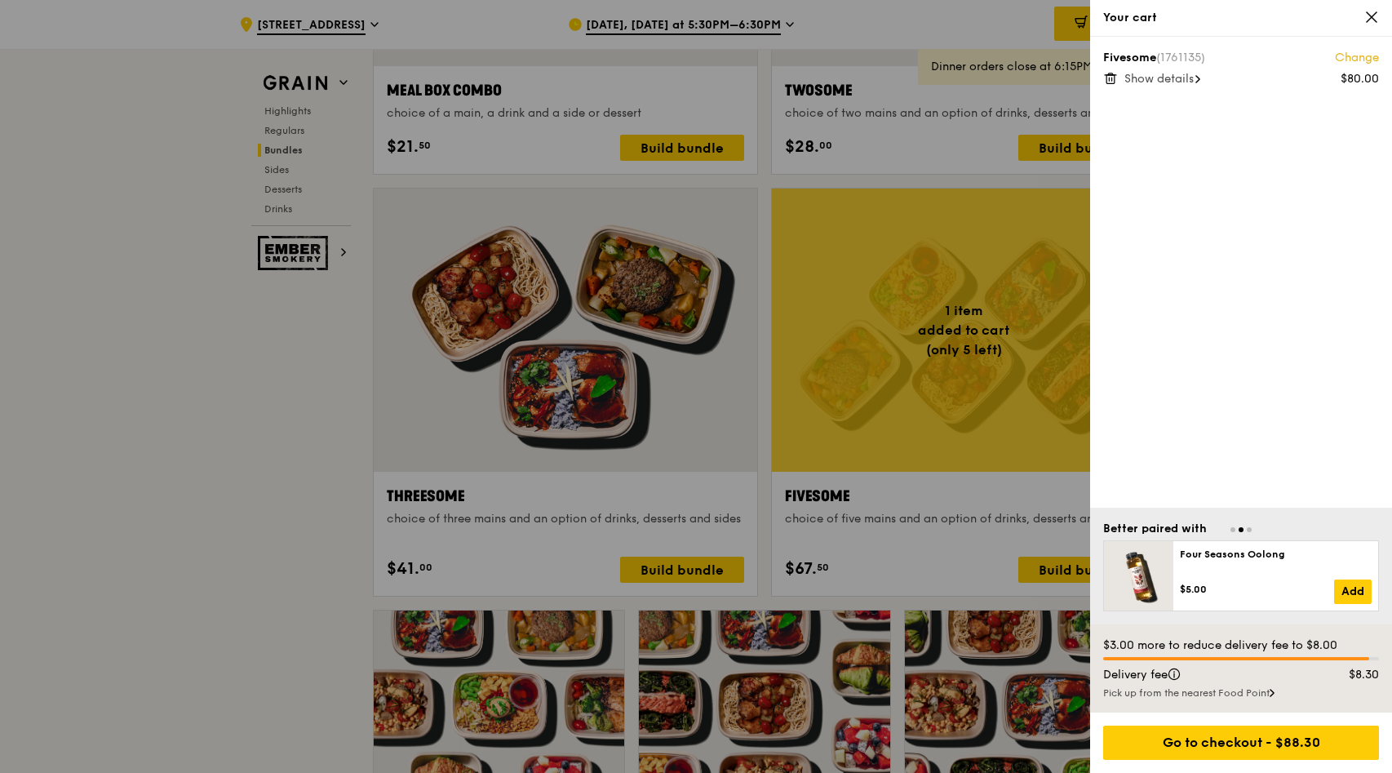
click at [1120, 79] on div "Fivesome (1761135) Change $80.00 Show details" at bounding box center [1241, 68] width 276 height 36
click at [1114, 79] on icon at bounding box center [1111, 79] width 8 height 8
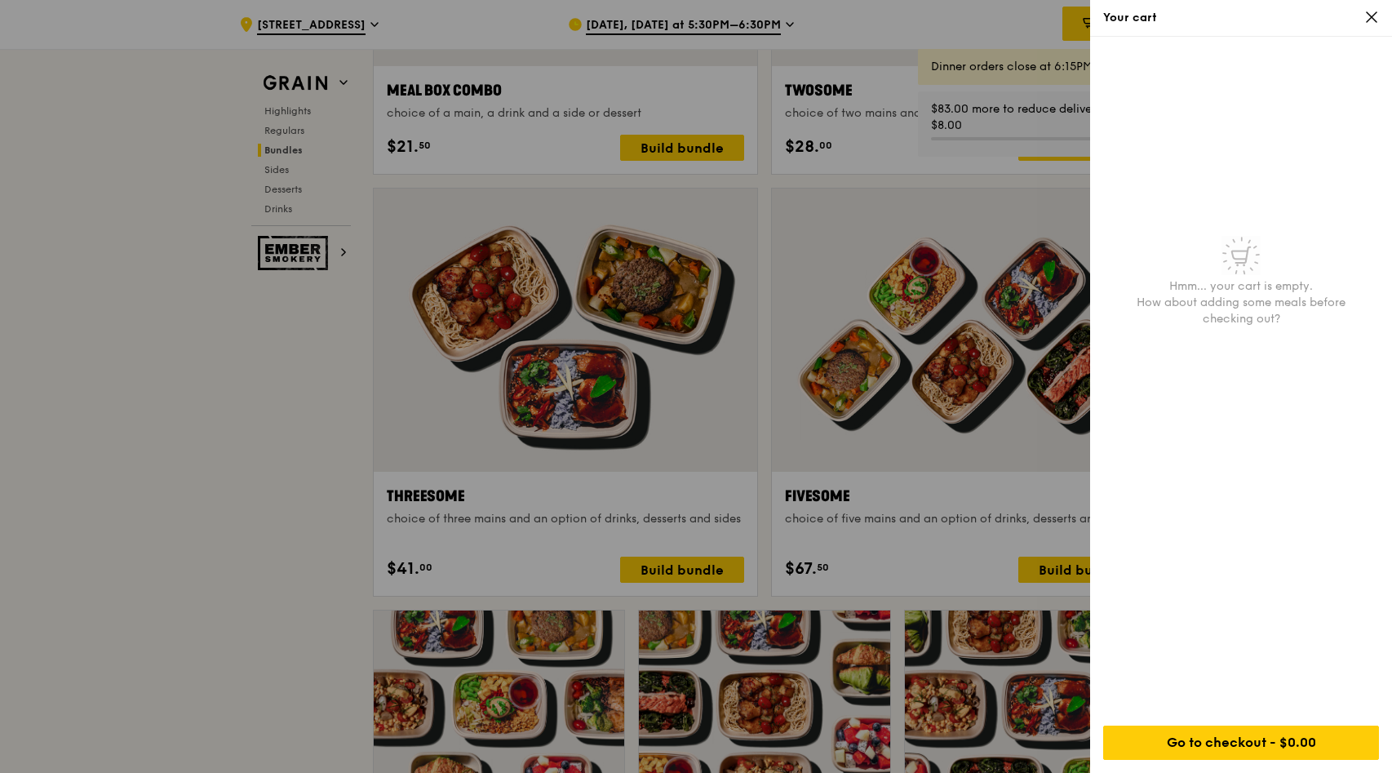
click at [971, 286] on div at bounding box center [696, 386] width 1392 height 773
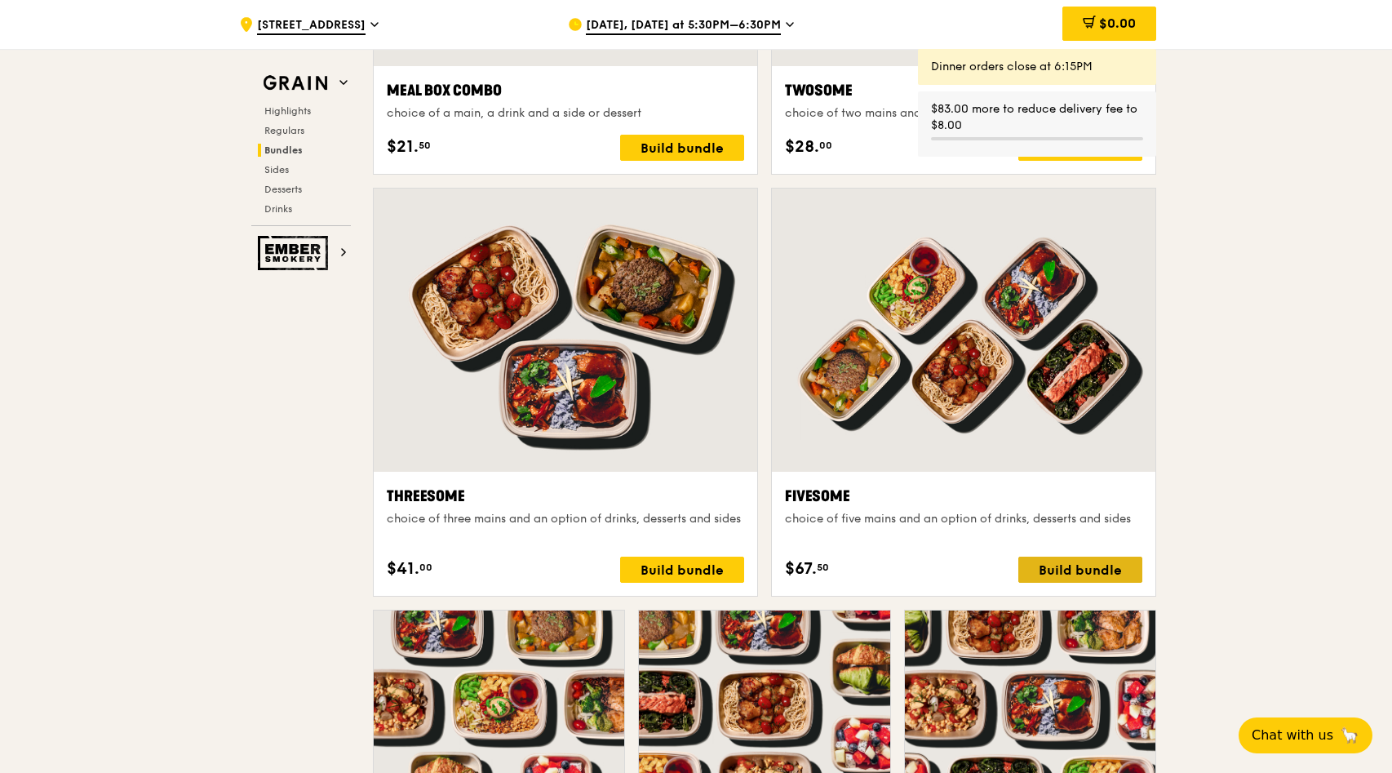
click at [1071, 561] on div "Build bundle" at bounding box center [1080, 570] width 124 height 26
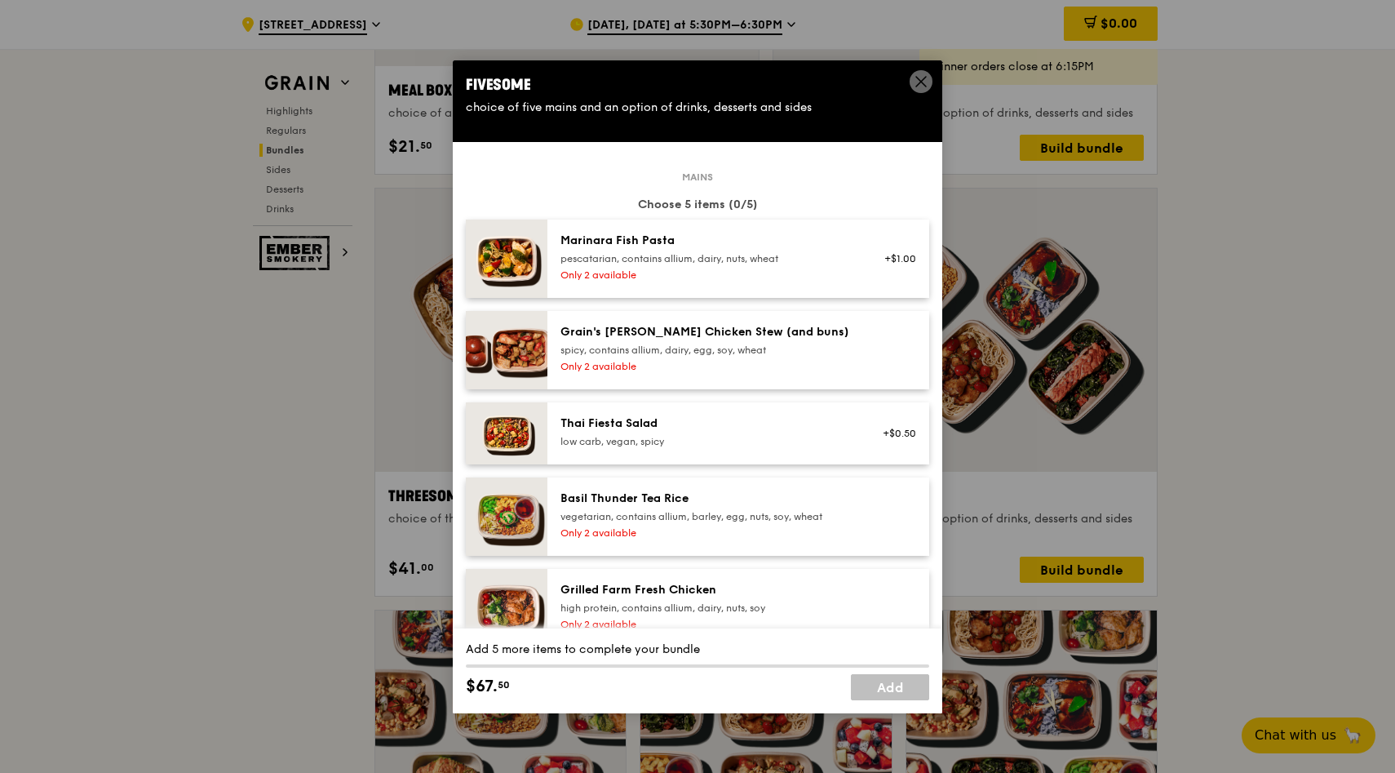
click at [841, 250] on div "Marinara Fish Pasta pescatarian, contains allium, dairy, nuts, wheat" at bounding box center [707, 249] width 293 height 33
click at [828, 257] on div "pescatarian, contains allium, dairy, nuts, wheat" at bounding box center [707, 258] width 293 height 13
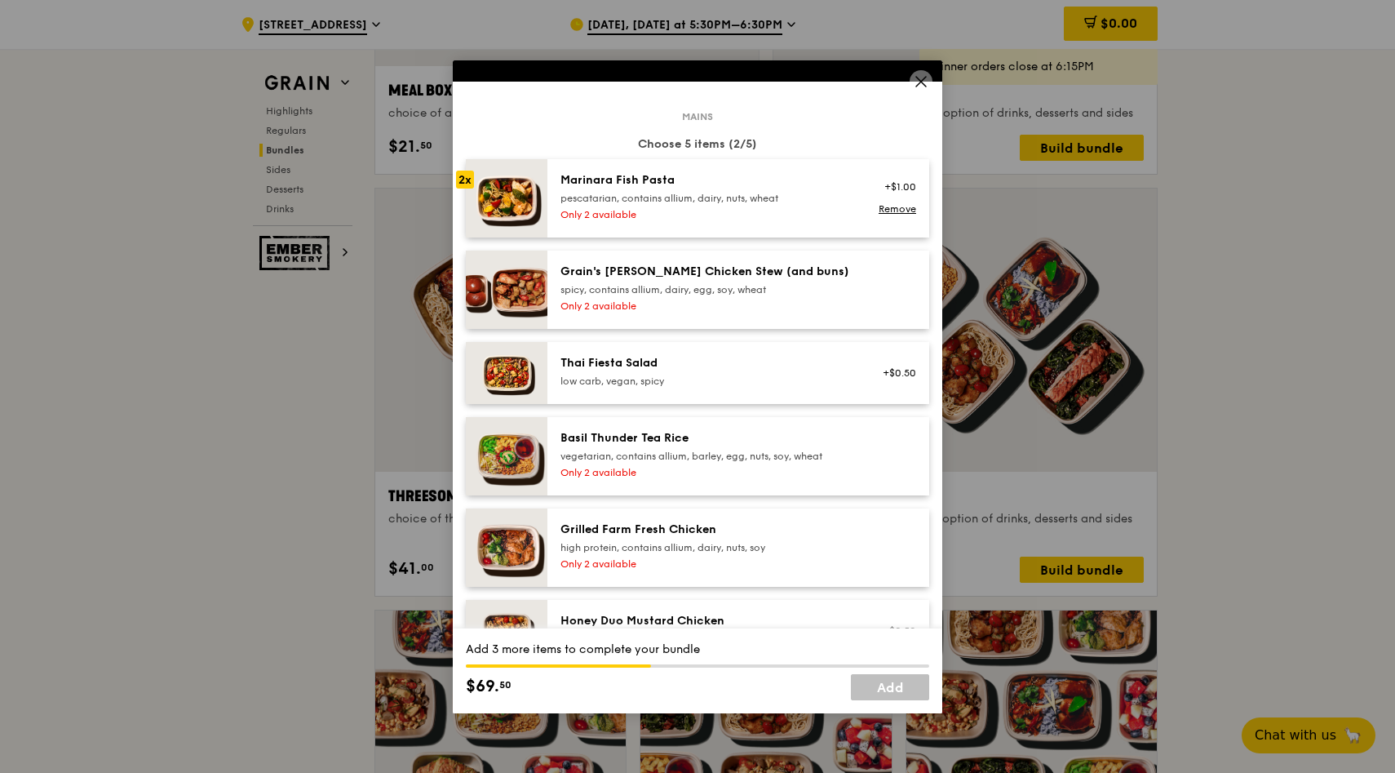
scroll to position [64, 0]
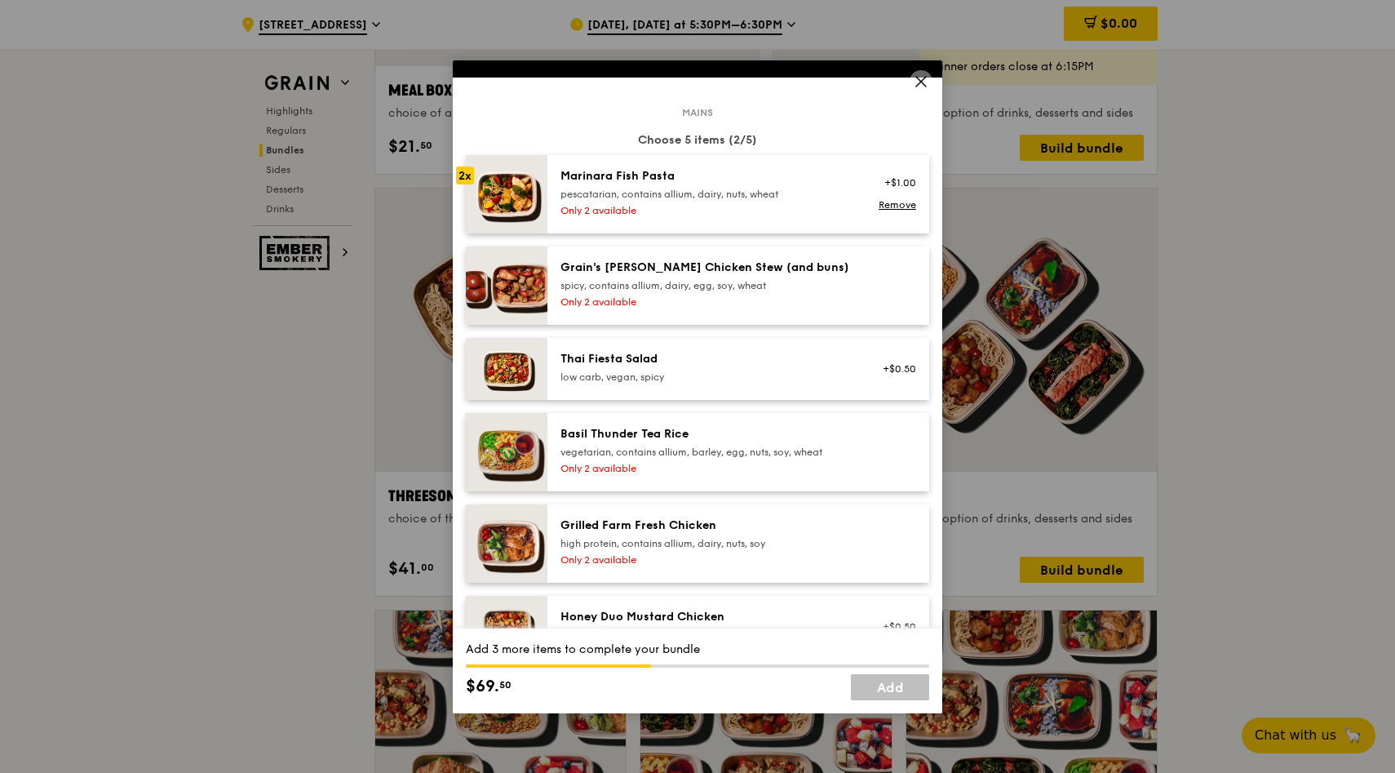
click at [802, 351] on div "Thai Fiesta Salad" at bounding box center [707, 359] width 293 height 16
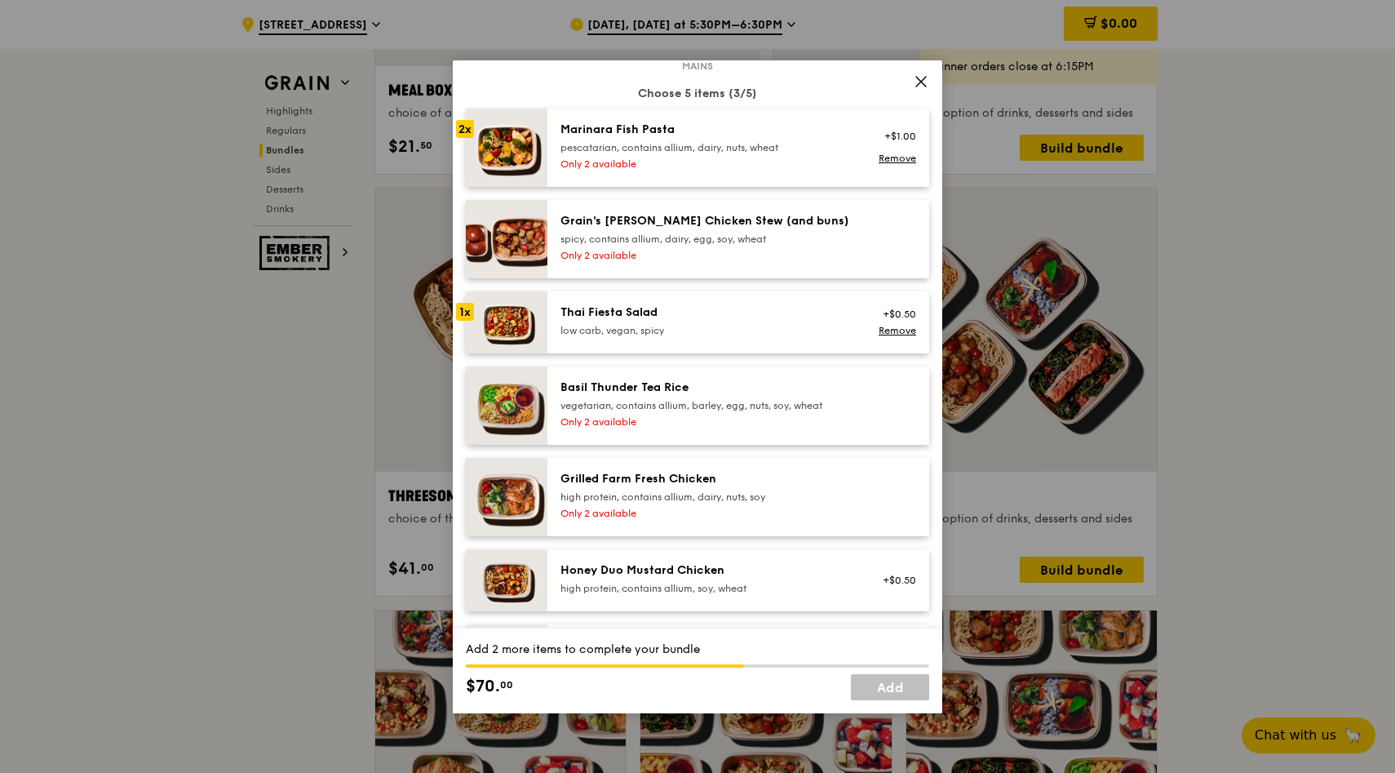
scroll to position [119, 0]
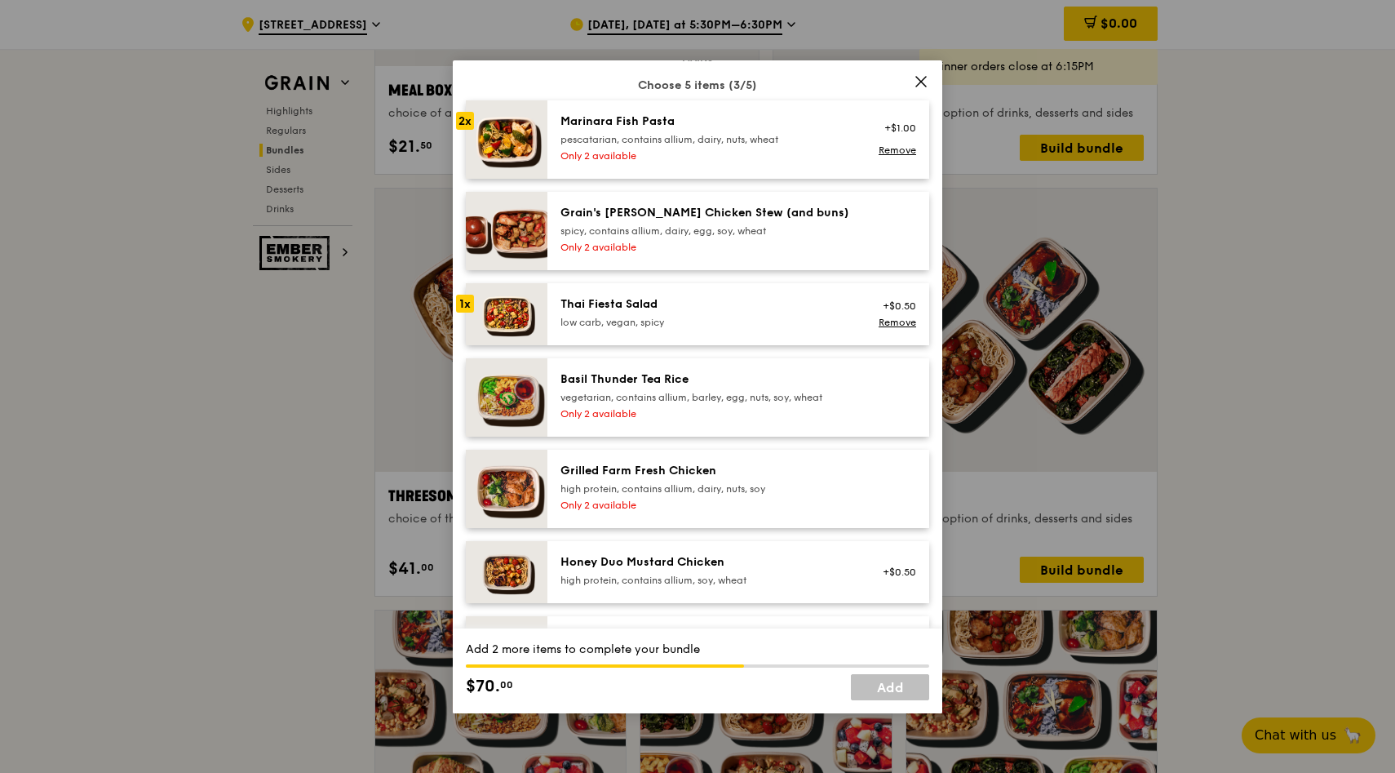
click at [790, 371] on div "Basil Thunder Tea Rice" at bounding box center [707, 379] width 293 height 16
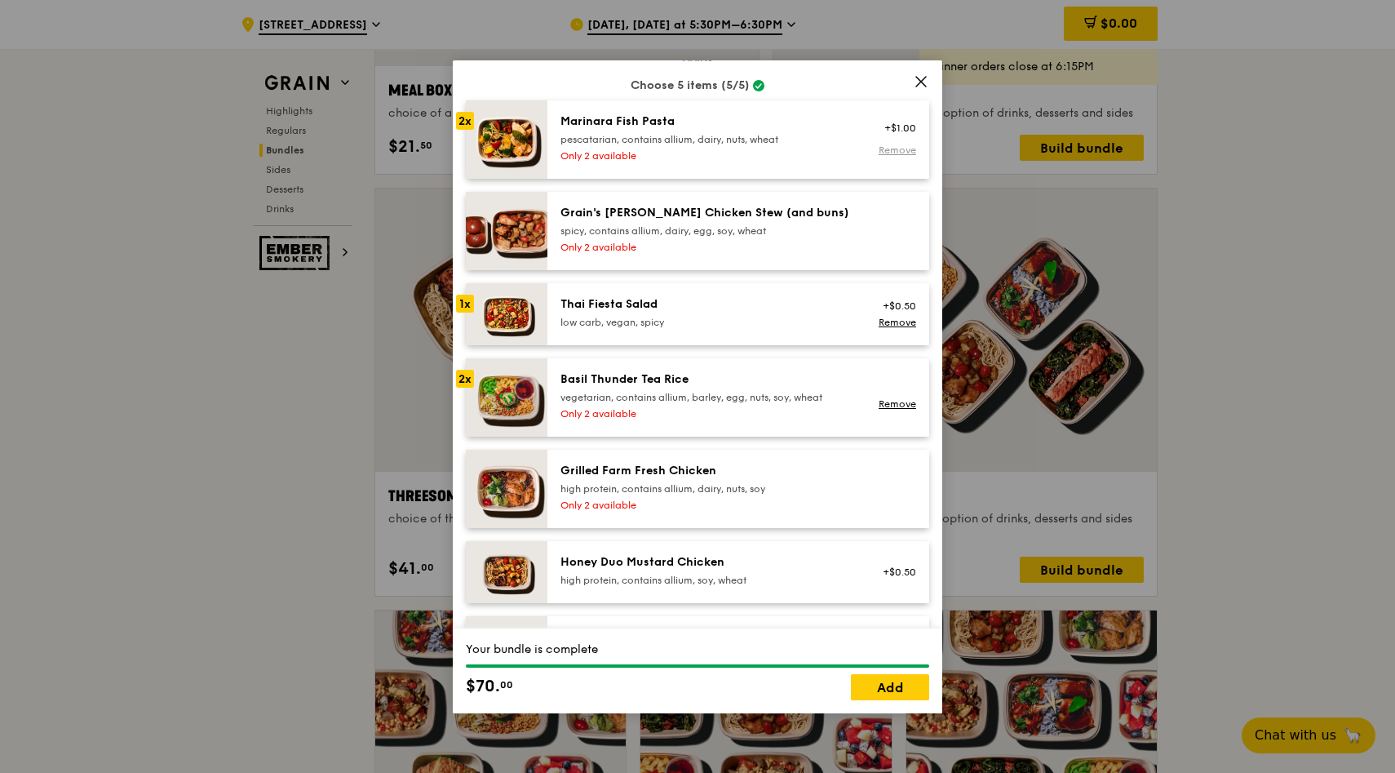
click at [886, 148] on link "Remove" at bounding box center [898, 149] width 38 height 11
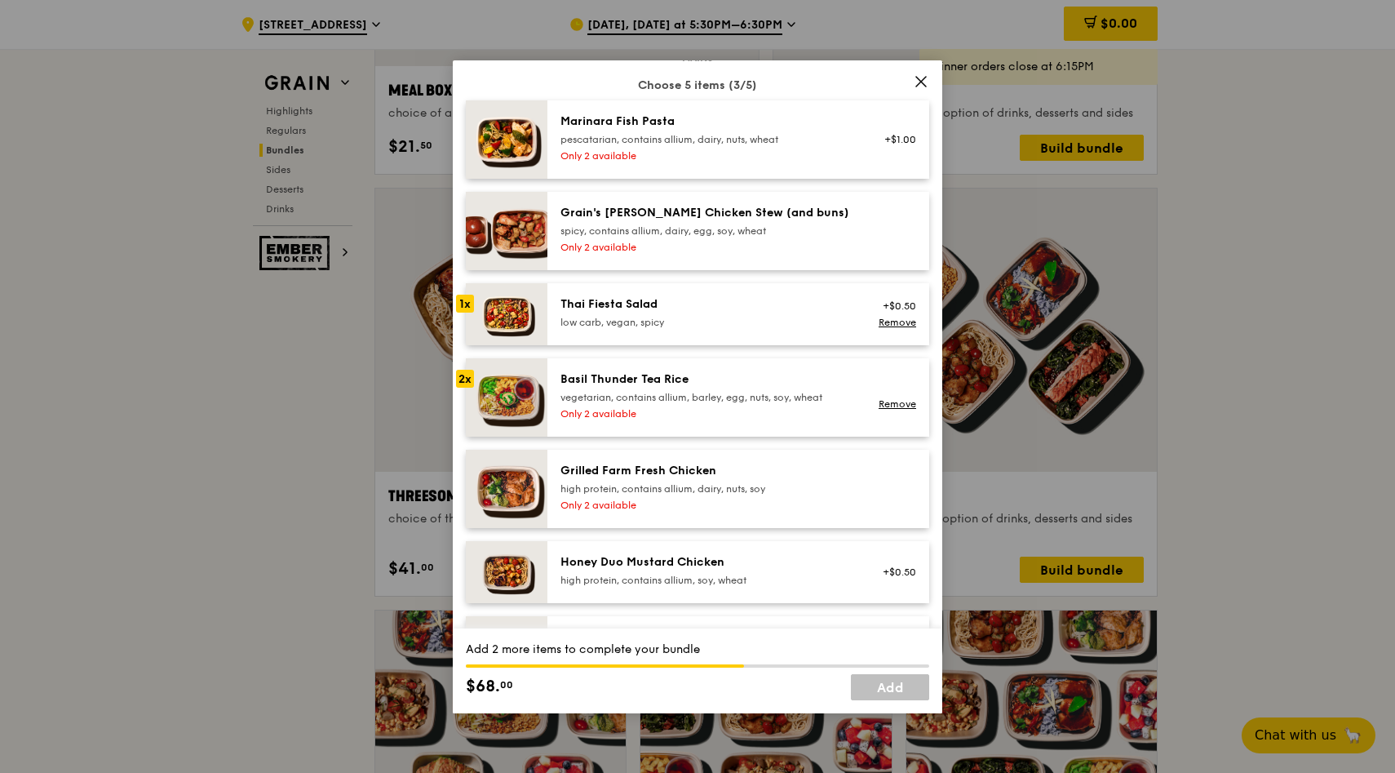
click at [797, 226] on div "spicy, contains allium, dairy, egg, soy, wheat" at bounding box center [707, 230] width 293 height 13
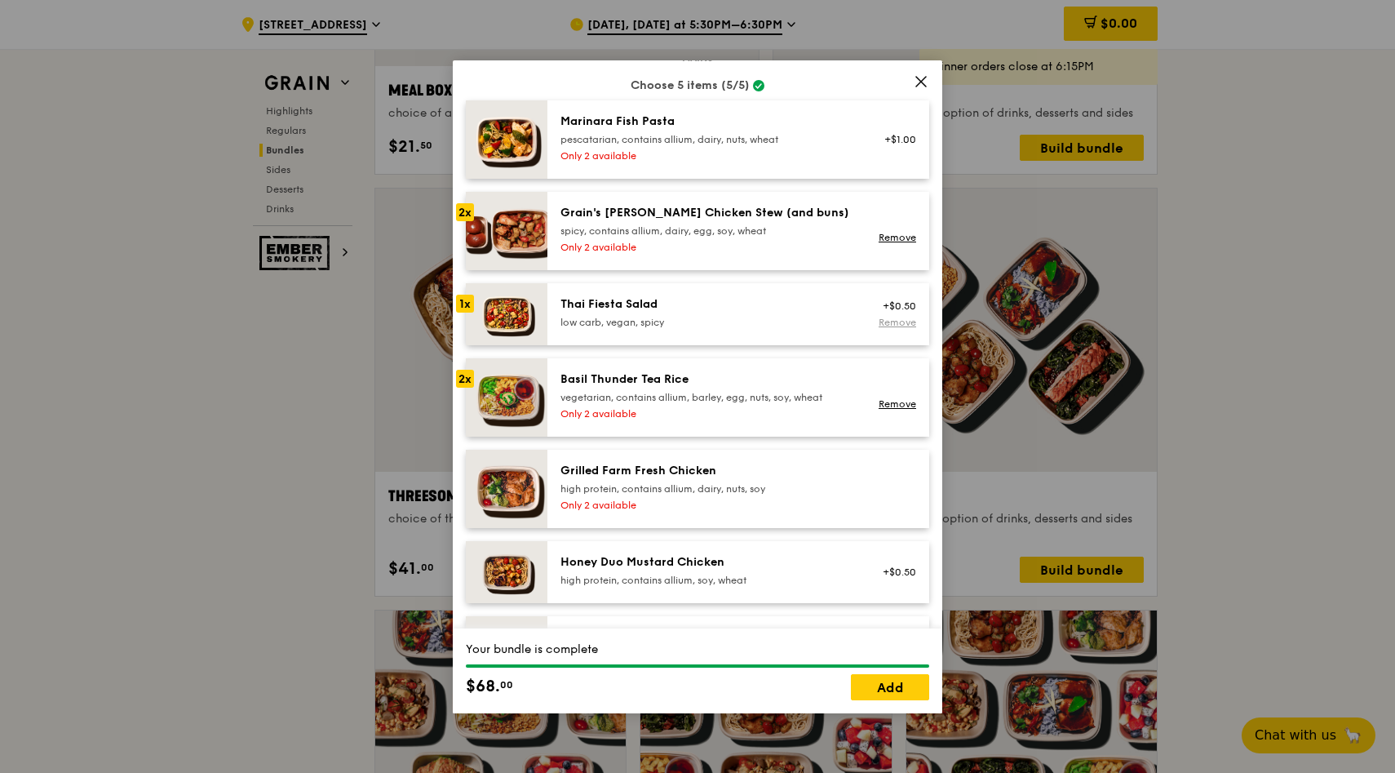
click at [908, 324] on link "Remove" at bounding box center [898, 322] width 38 height 11
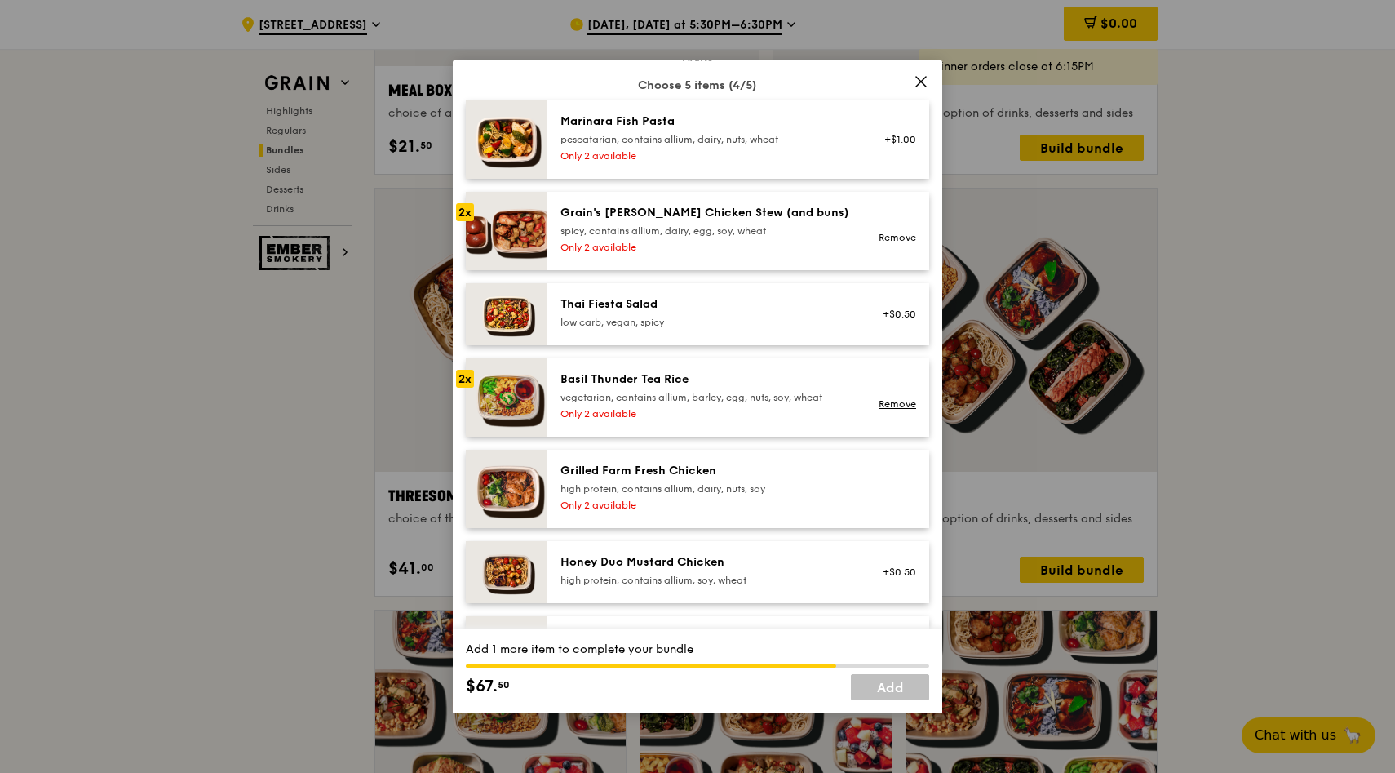
click at [801, 397] on div "vegetarian, contains allium, barley, egg, nuts, soy, wheat" at bounding box center [707, 397] width 293 height 13
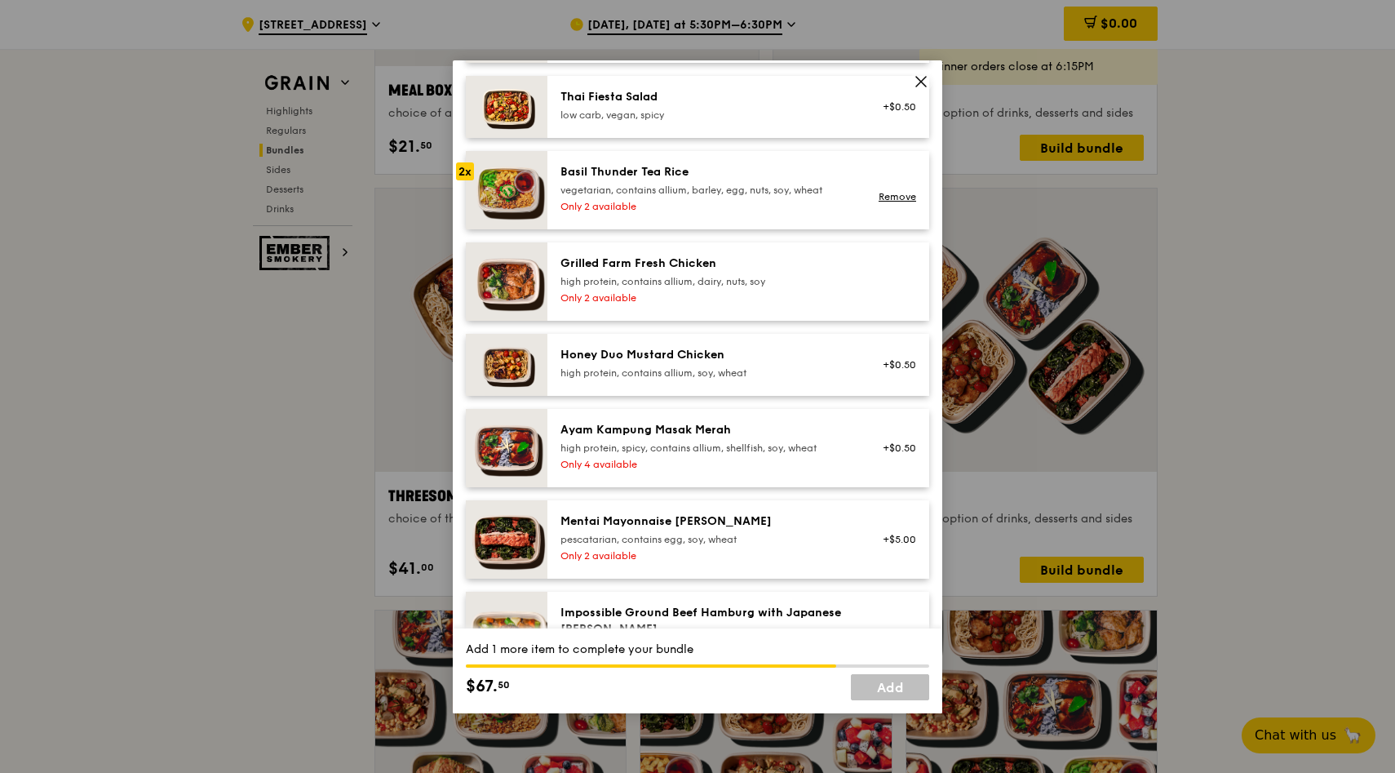
scroll to position [331, 0]
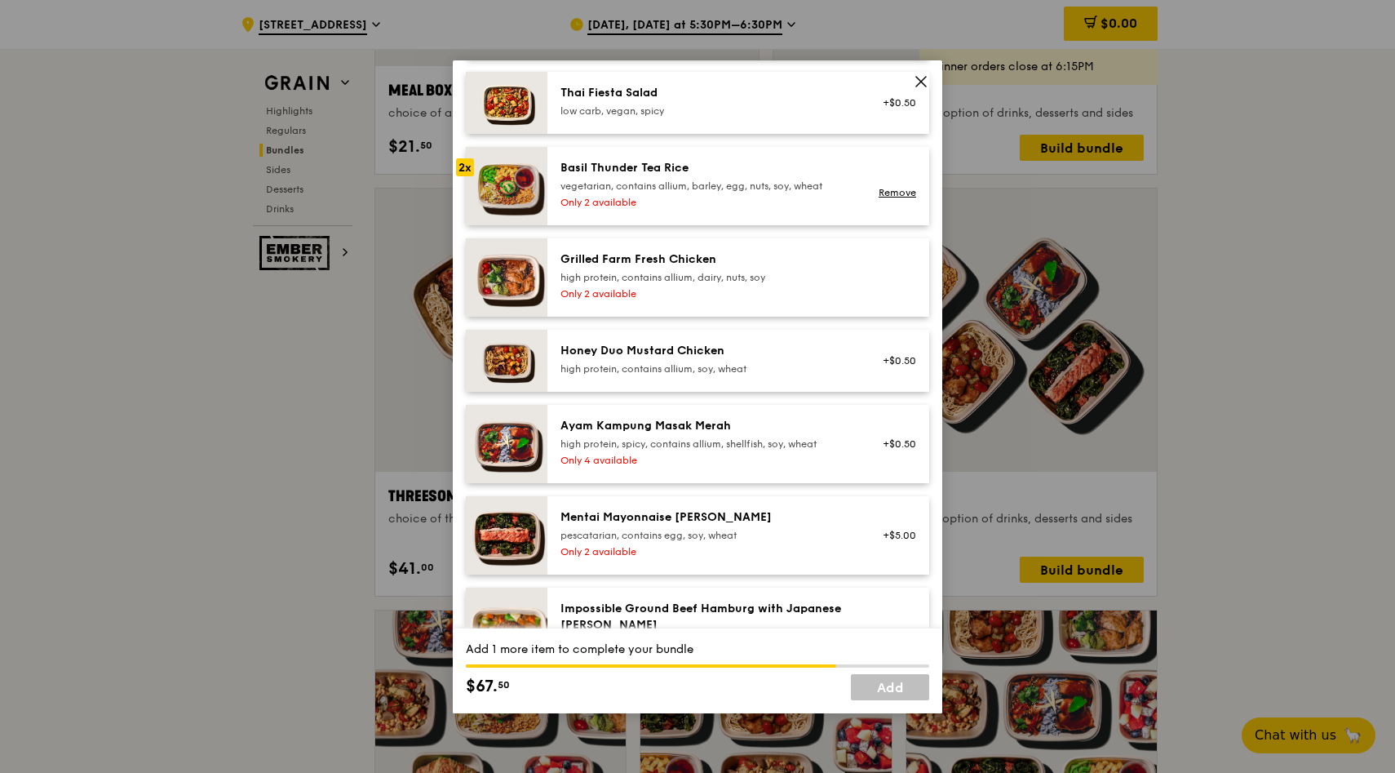
click at [806, 432] on div "Ayam Kampung Masak Merah" at bounding box center [707, 426] width 293 height 16
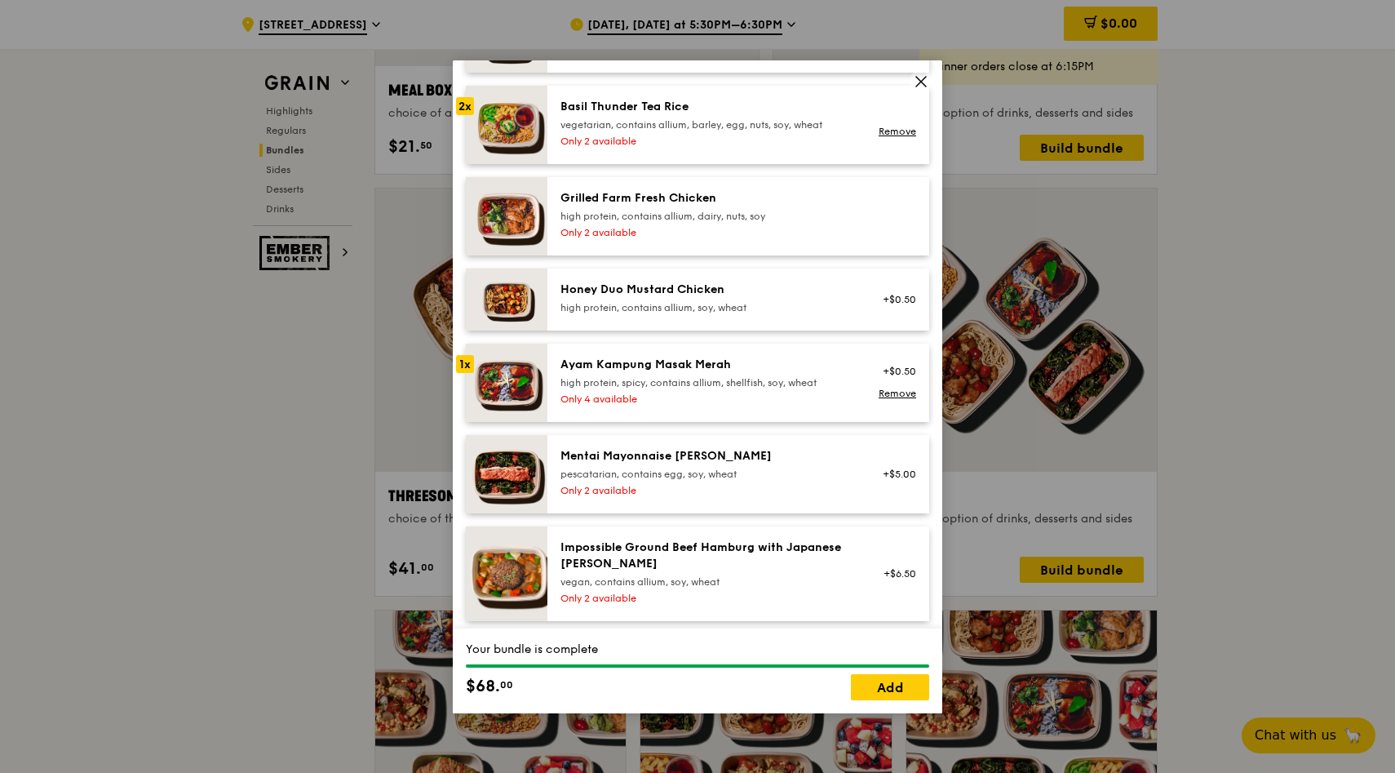
scroll to position [422, 0]
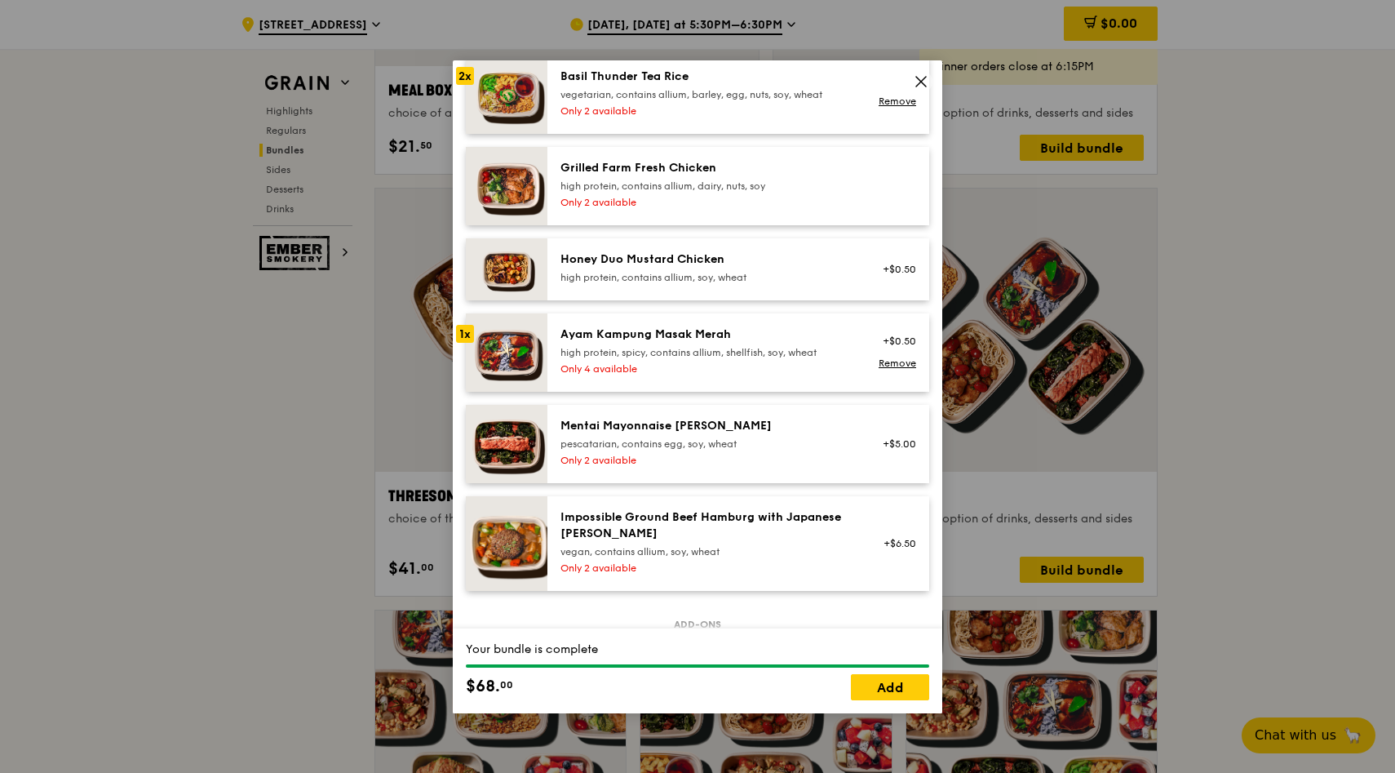
click at [822, 355] on div "high protein, spicy, contains allium, shellfish, soy, wheat" at bounding box center [707, 352] width 293 height 13
click at [888, 366] on link "Remove" at bounding box center [898, 362] width 38 height 11
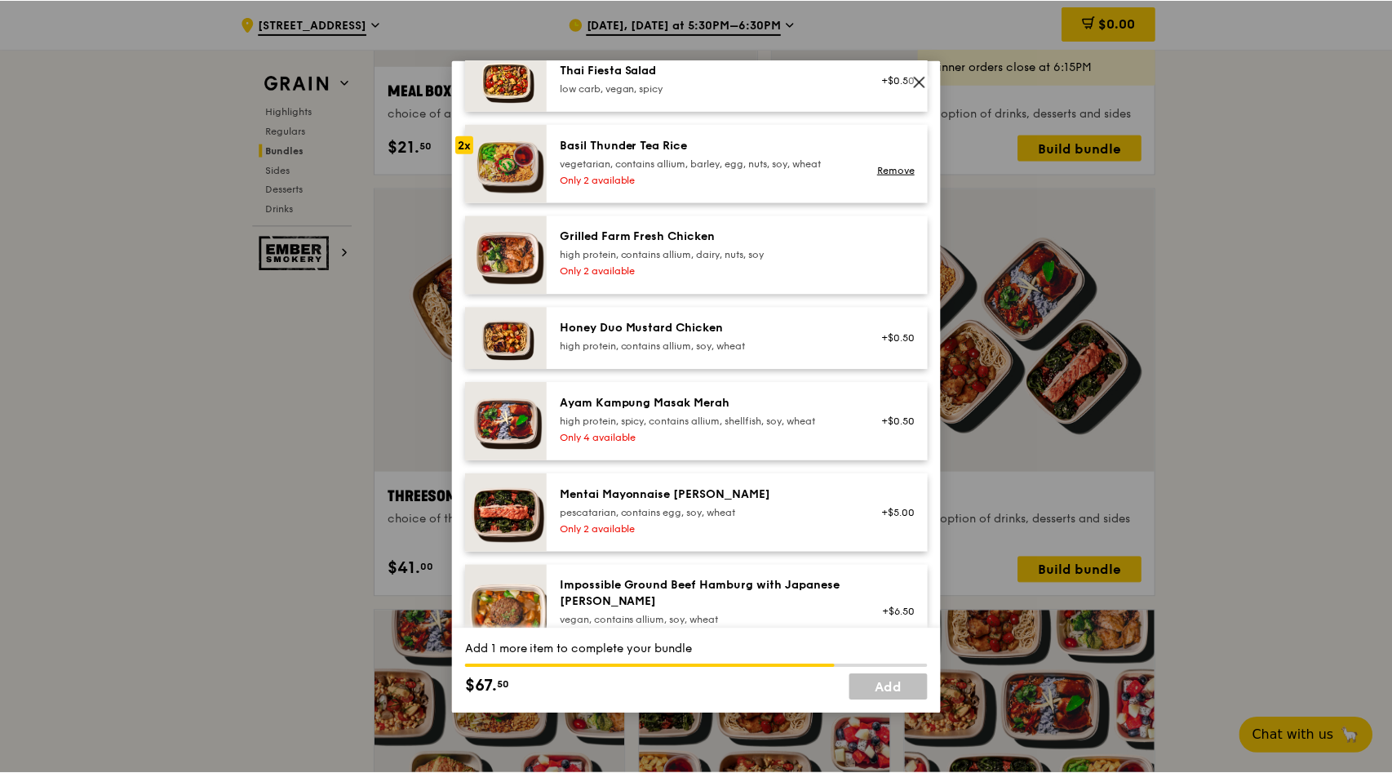
scroll to position [345, 0]
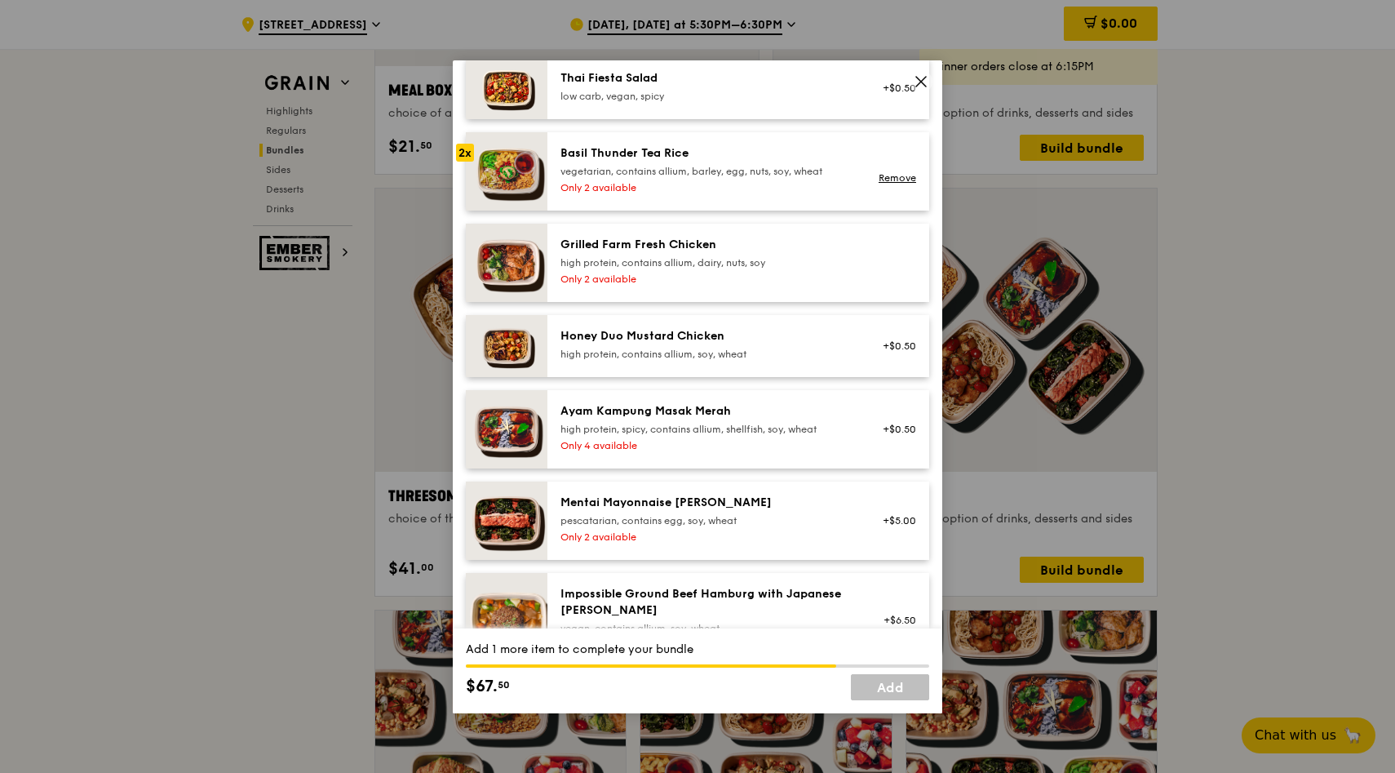
click at [826, 270] on div "Grilled Farm Fresh Chicken high protein, contains allium, dairy, nuts, soy Only…" at bounding box center [707, 263] width 313 height 52
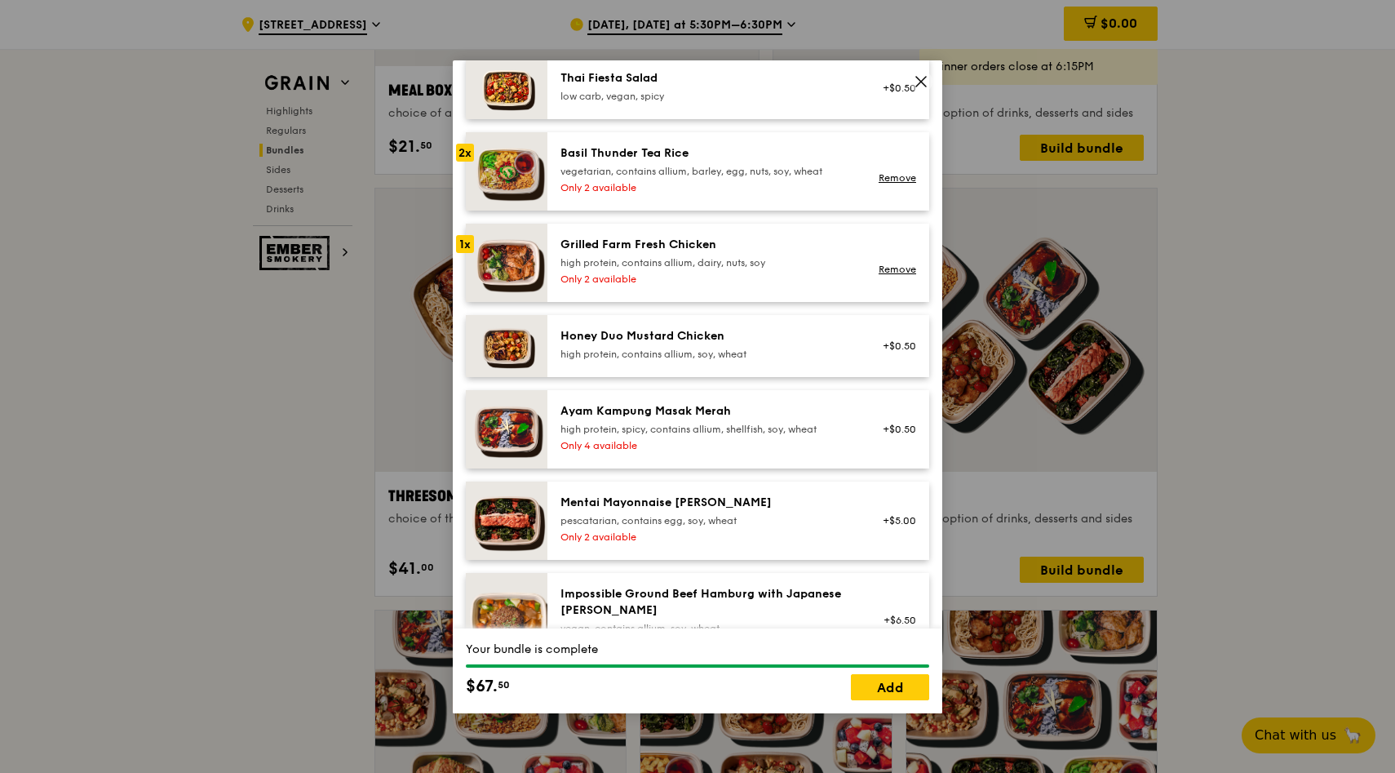
click at [685, 248] on div "Grilled Farm Fresh Chicken" at bounding box center [707, 245] width 293 height 16
click at [916, 80] on icon at bounding box center [921, 81] width 15 height 15
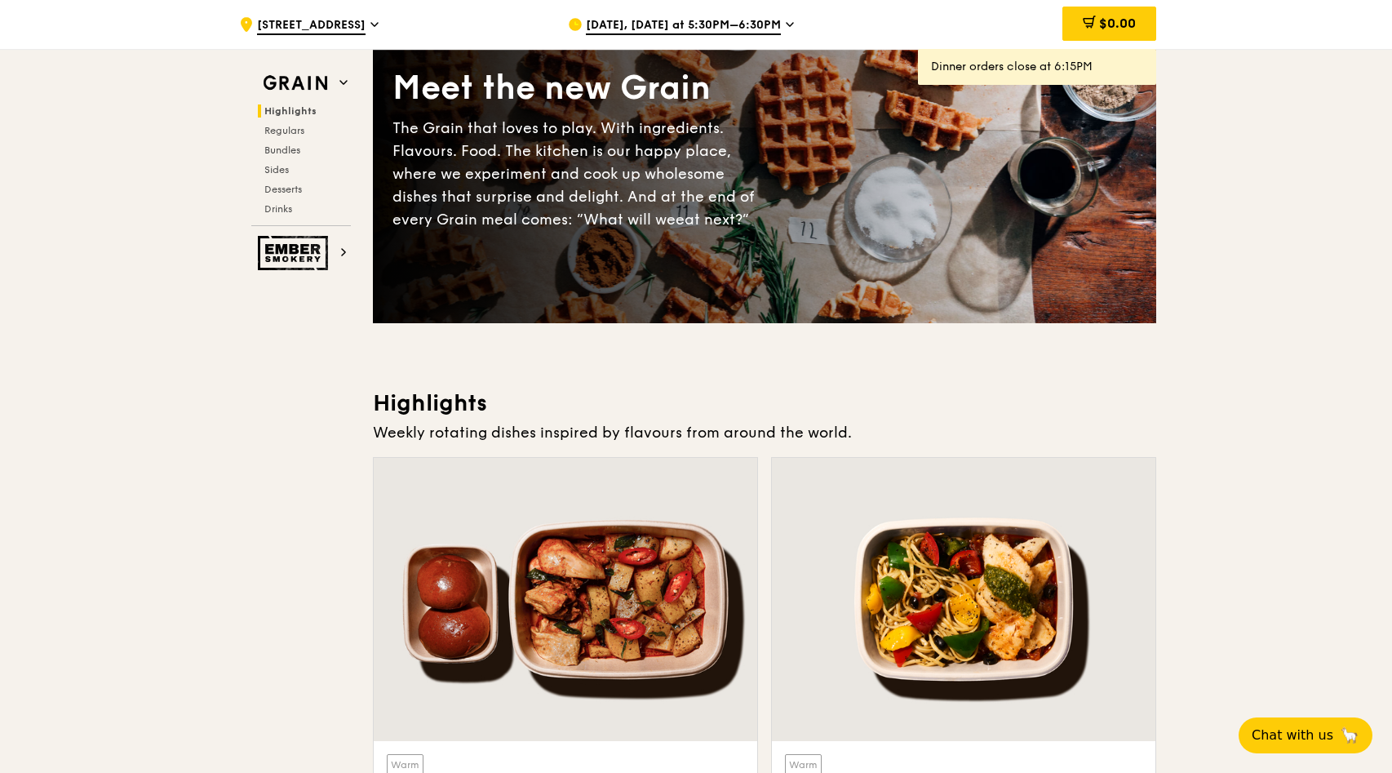
scroll to position [152, 0]
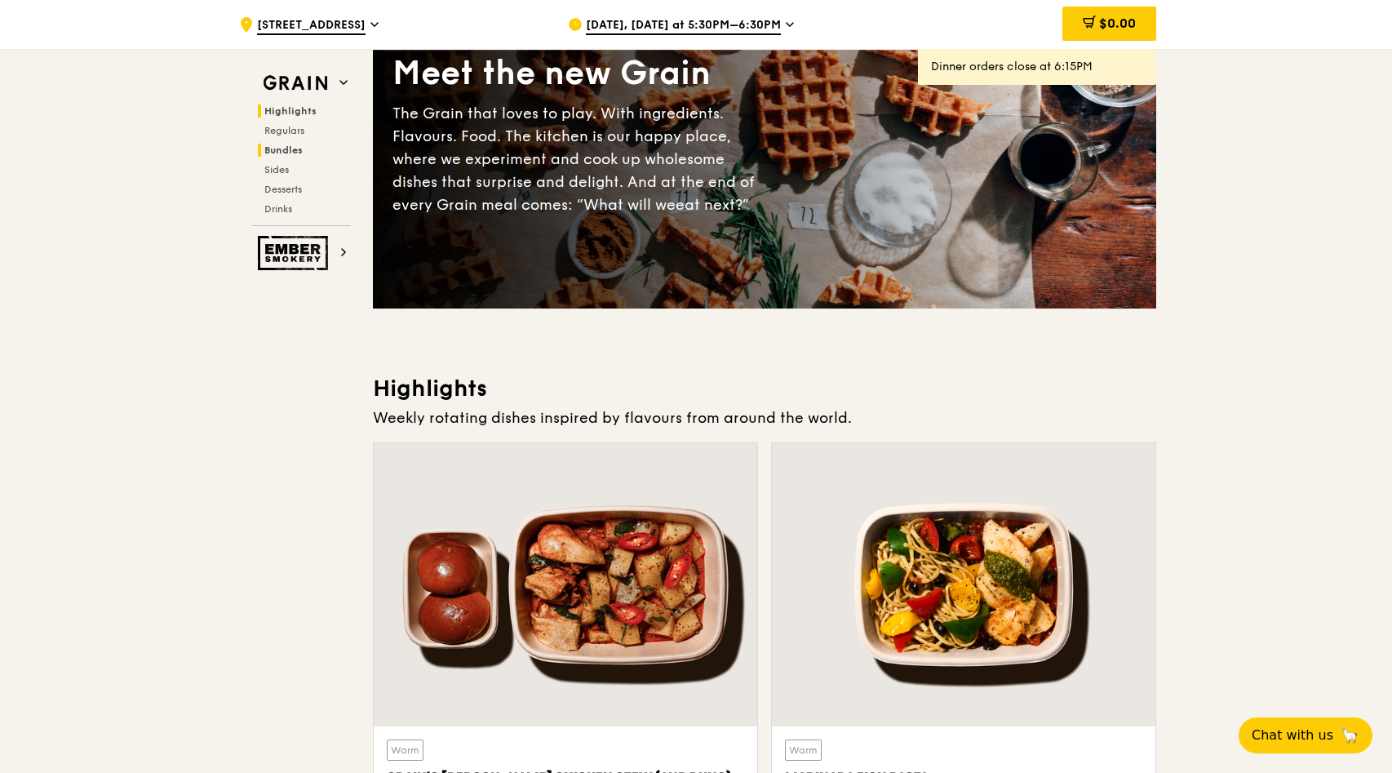
click at [295, 148] on span "Bundles" at bounding box center [283, 149] width 38 height 11
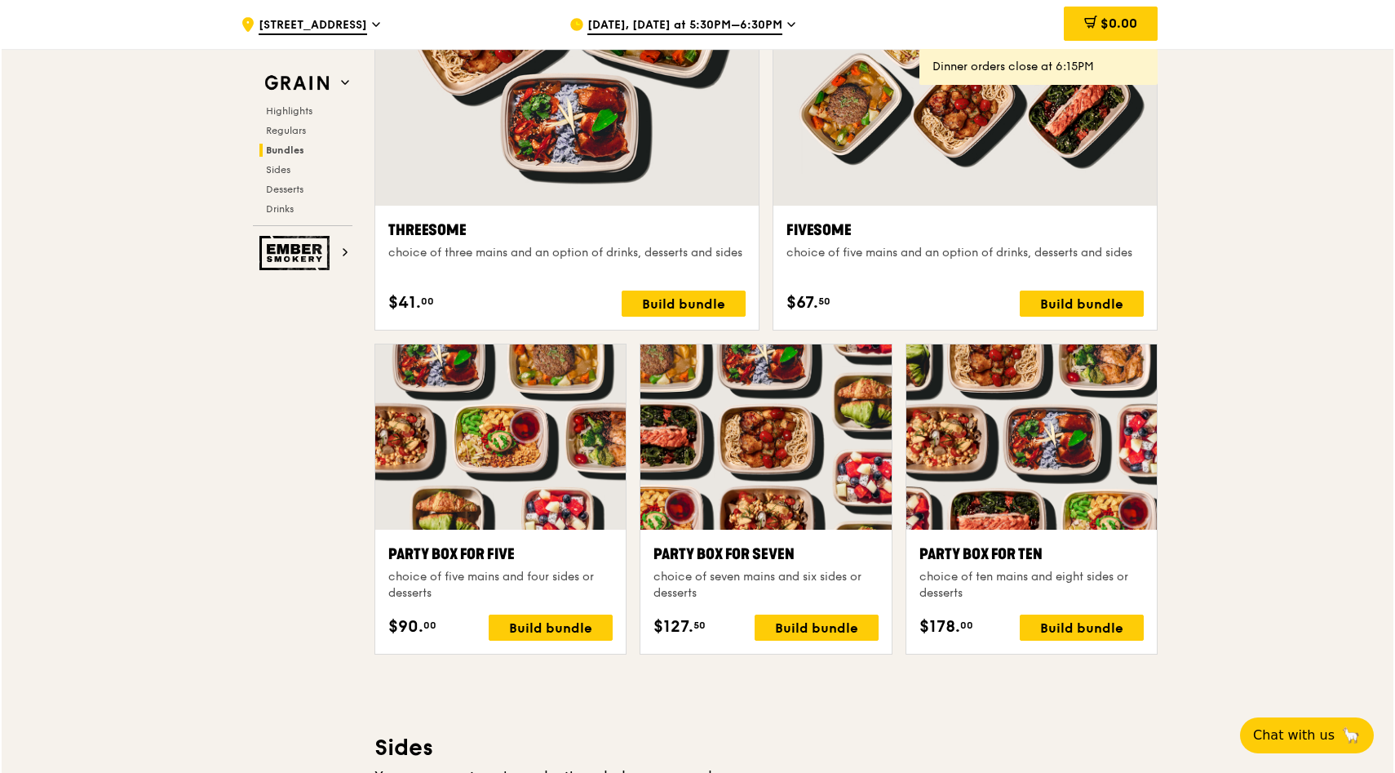
scroll to position [2969, 0]
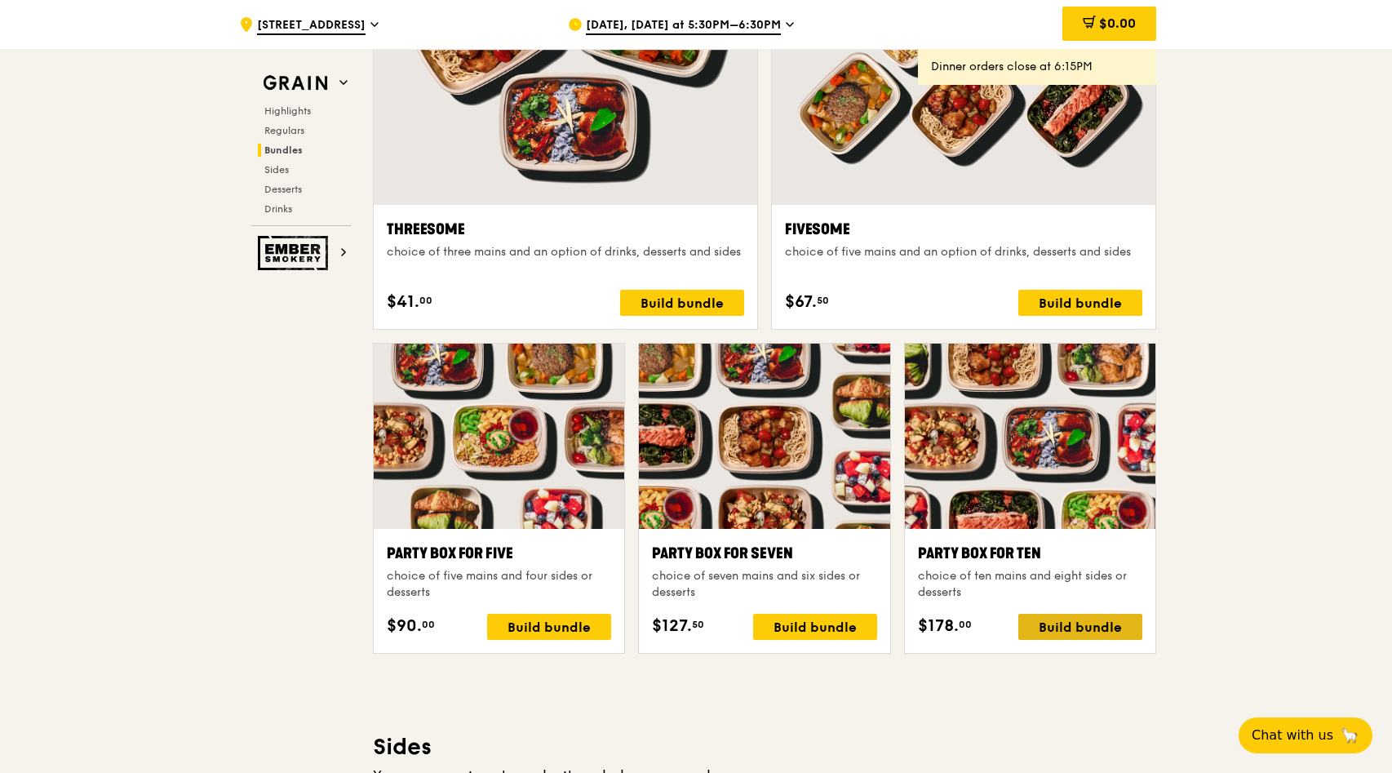
click at [1065, 627] on div "Build bundle" at bounding box center [1080, 627] width 124 height 26
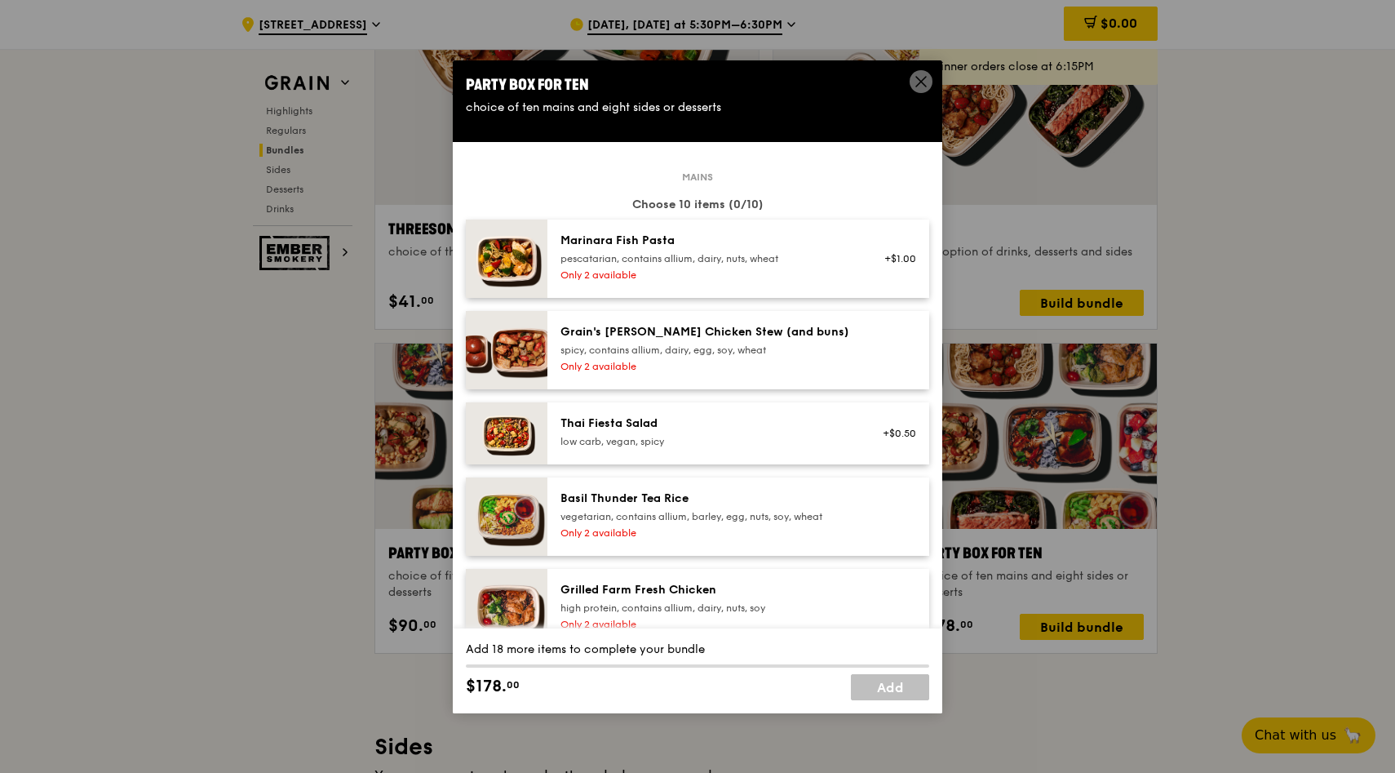
click at [816, 275] on div "Only 2 available" at bounding box center [707, 274] width 293 height 13
click at [807, 418] on div "Thai Fiesta Salad" at bounding box center [707, 423] width 293 height 16
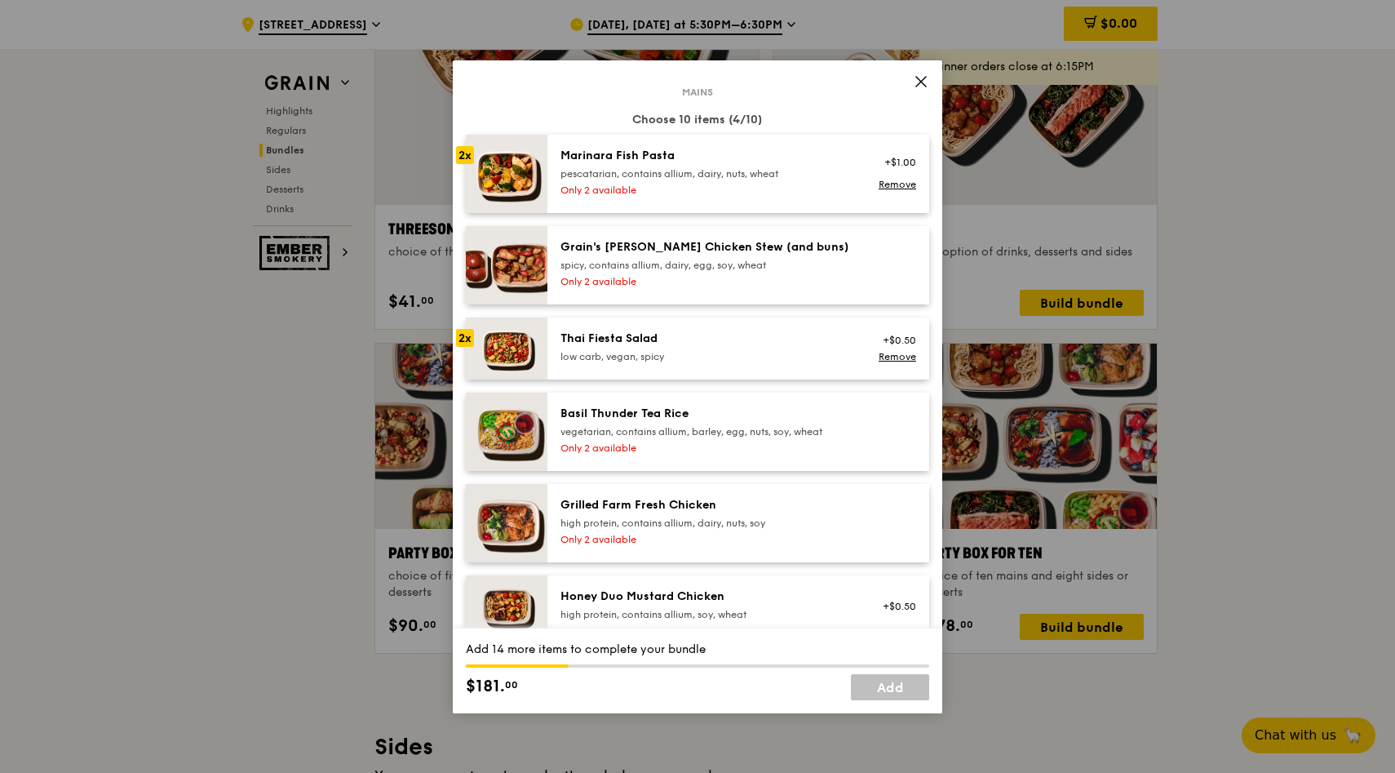
scroll to position [101, 0]
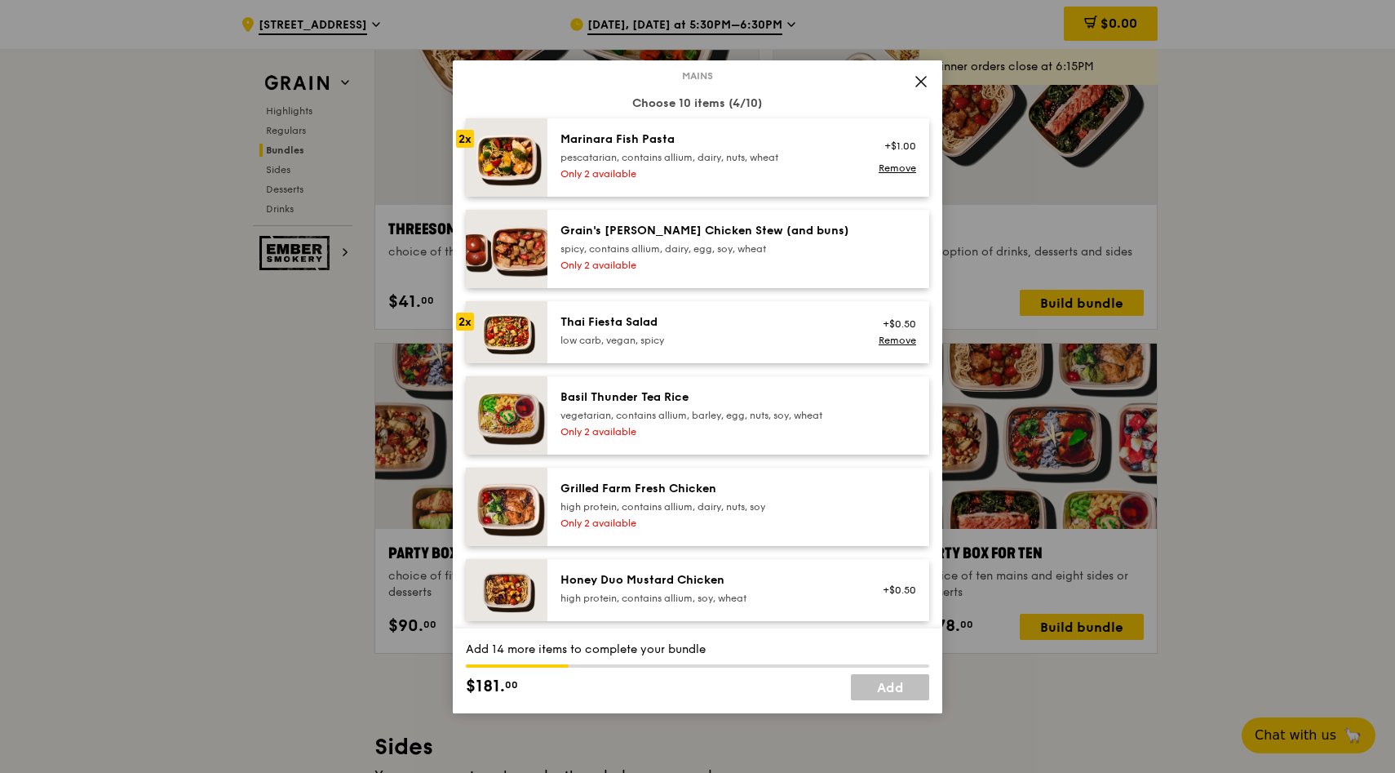
click at [780, 506] on div "high protein, contains allium, dairy, nuts, soy" at bounding box center [707, 506] width 293 height 13
click at [783, 402] on div "Basil Thunder Tea Rice" at bounding box center [707, 397] width 293 height 16
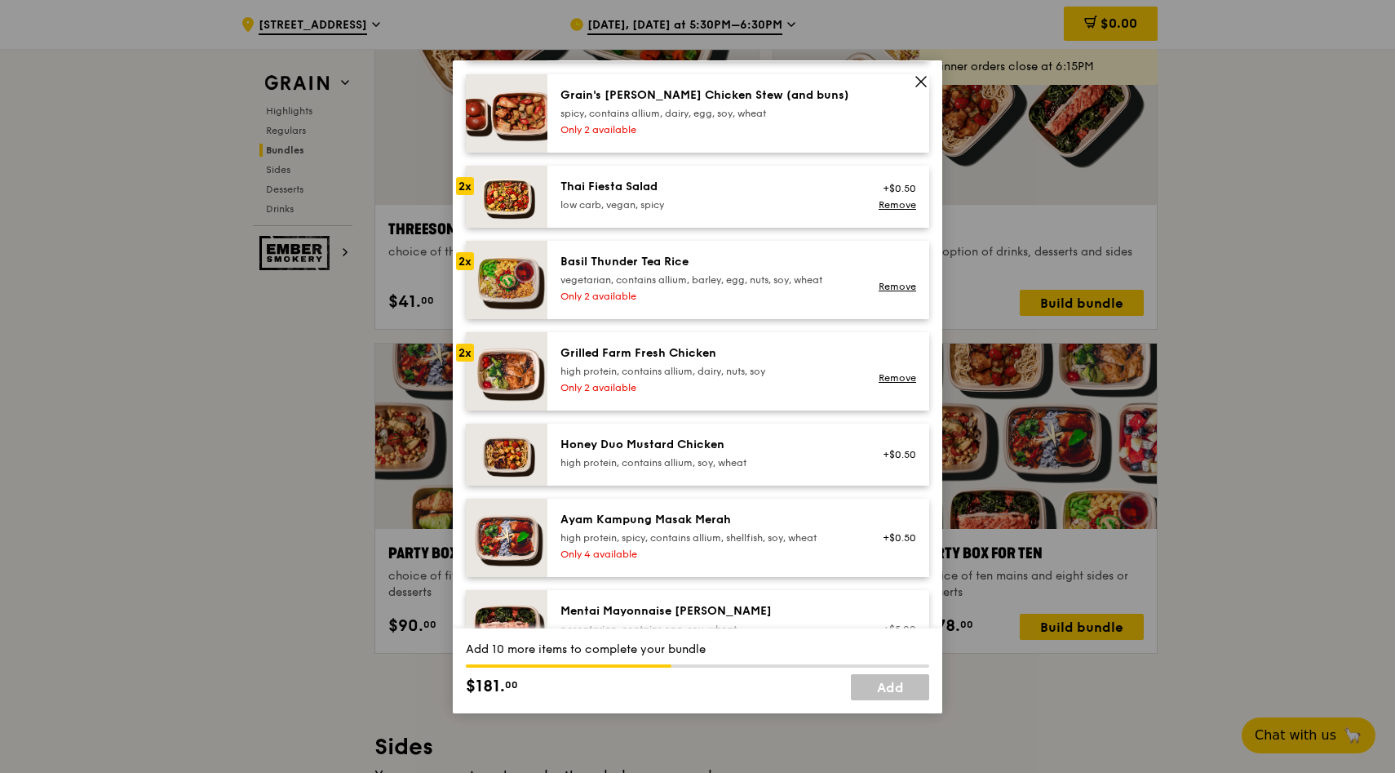
scroll to position [260, 0]
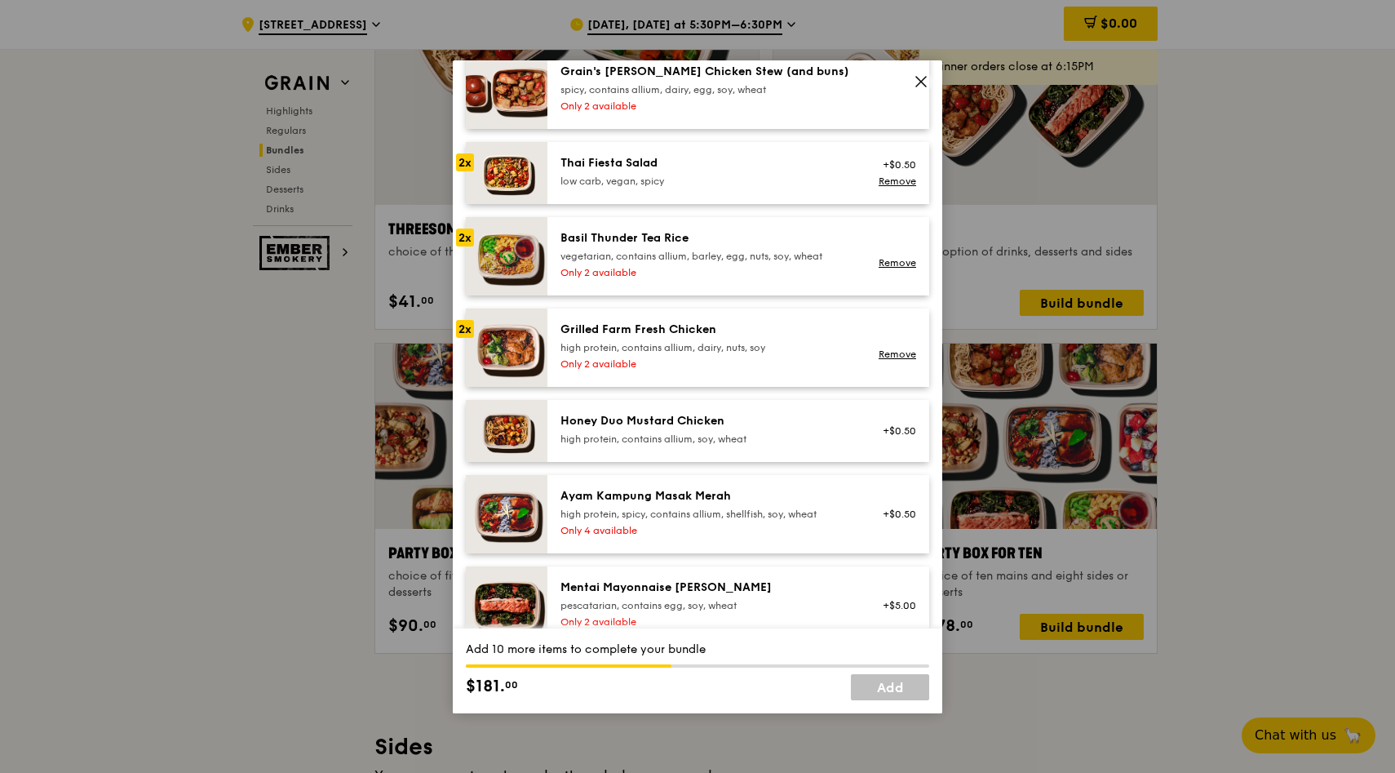
click at [768, 439] on div "high protein, contains allium, soy, wheat" at bounding box center [707, 439] width 293 height 13
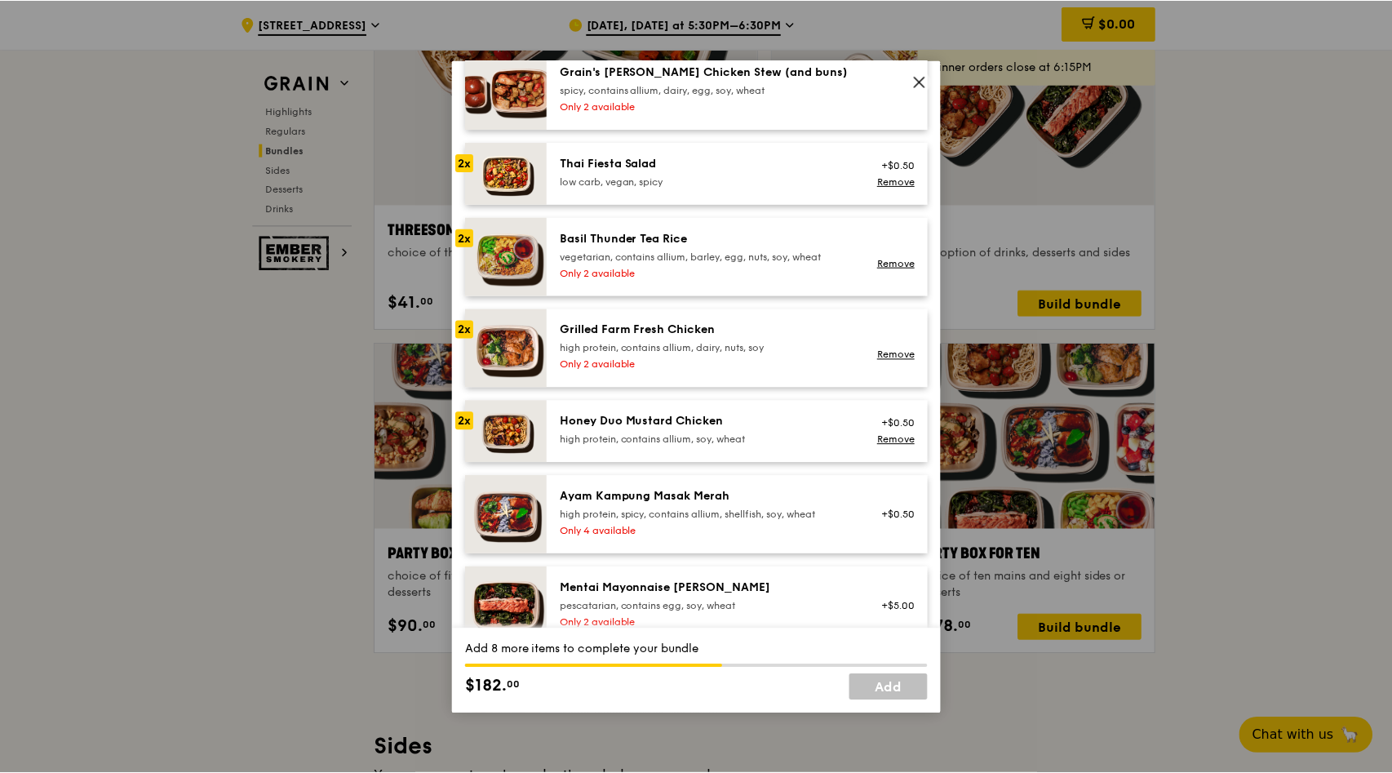
scroll to position [338, 0]
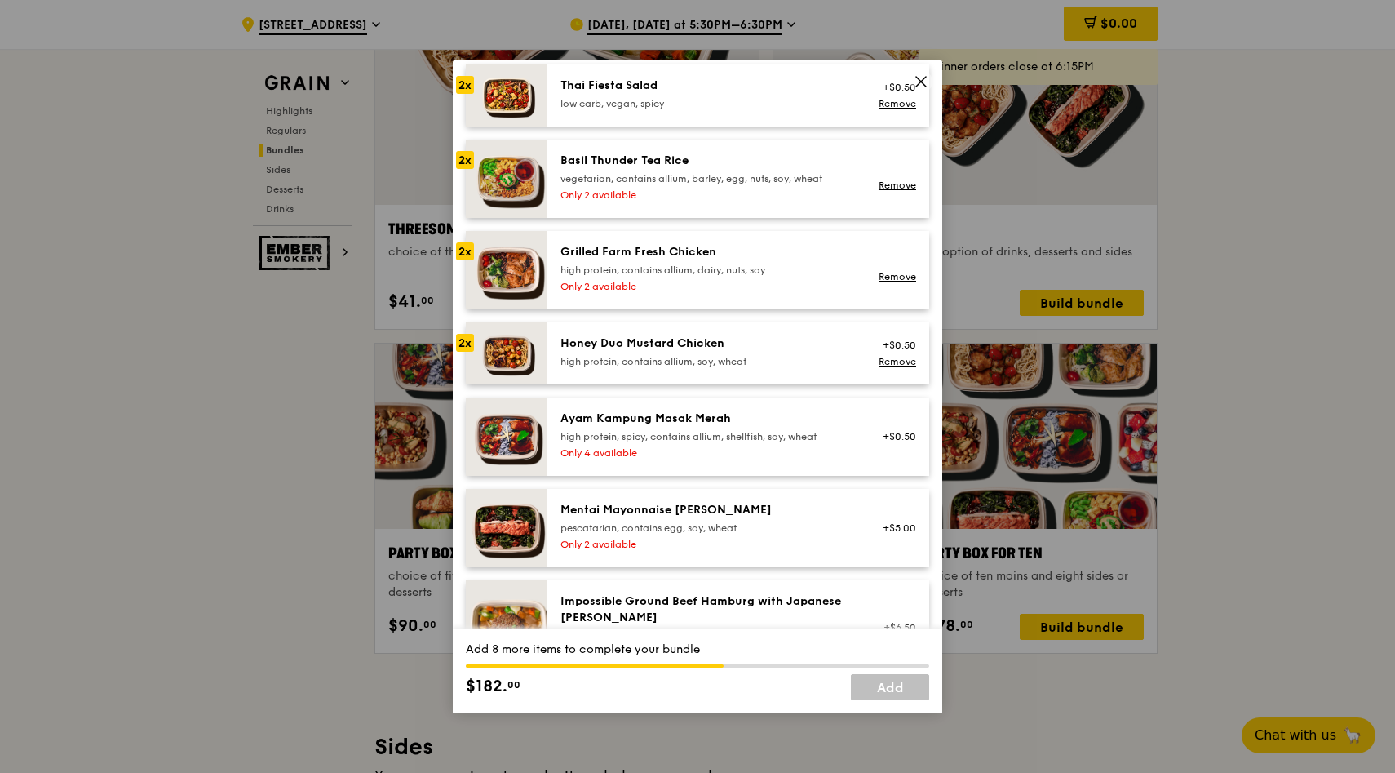
click at [917, 83] on icon at bounding box center [921, 81] width 15 height 15
